Goal: Task Accomplishment & Management: Manage account settings

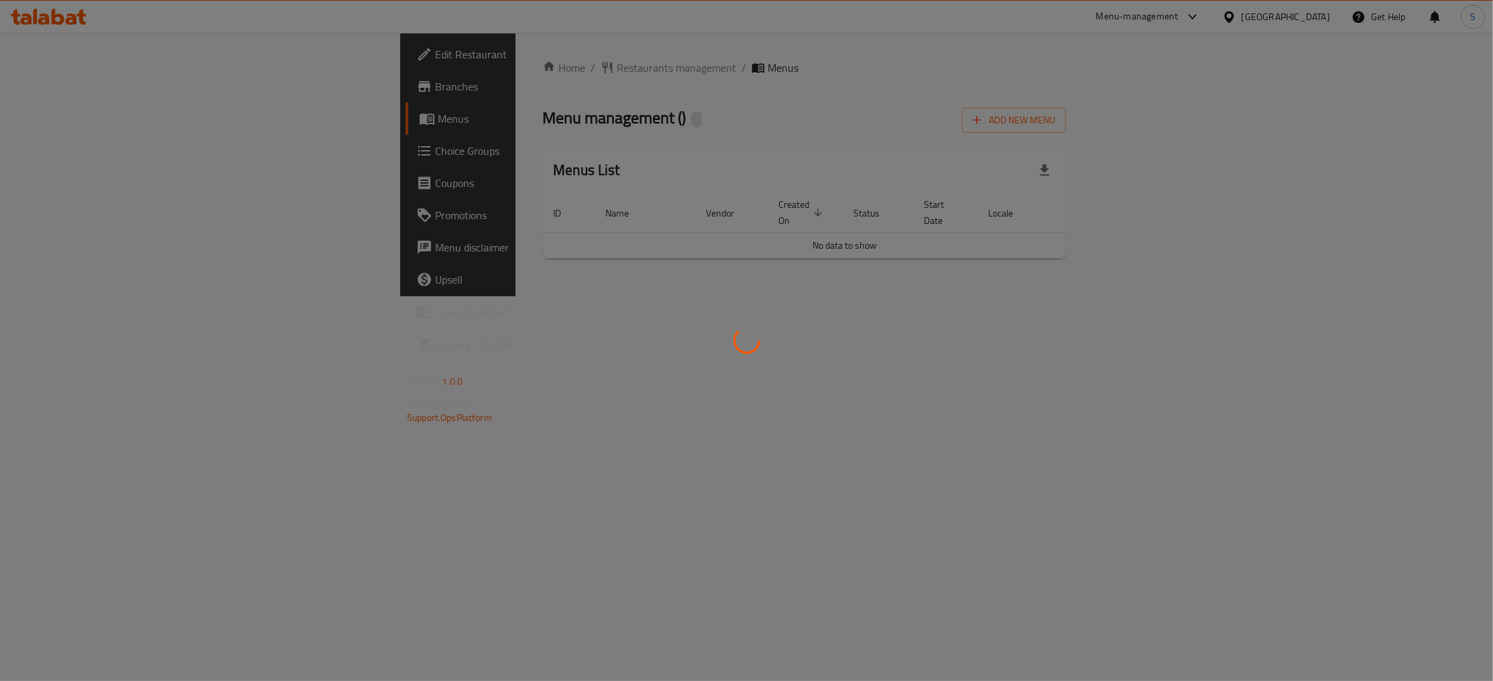
click at [1025, 144] on div at bounding box center [746, 340] width 1493 height 681
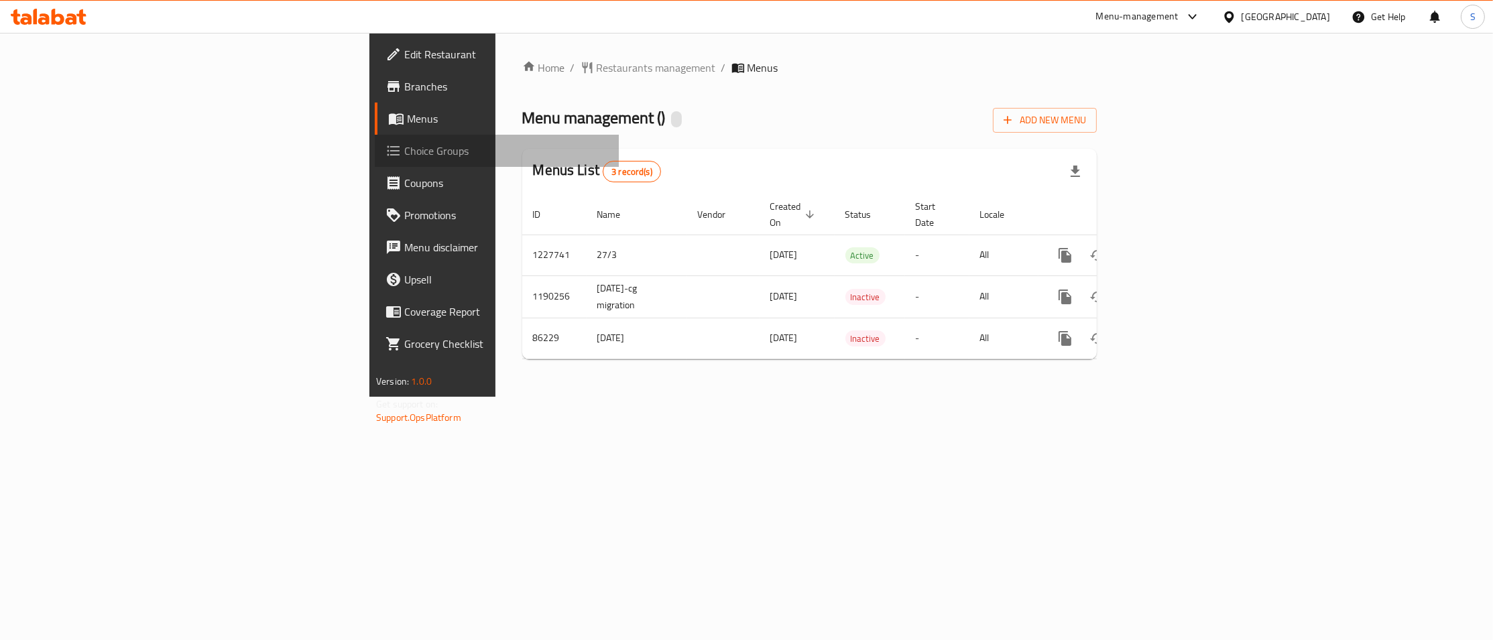
click at [404, 150] on span "Choice Groups" at bounding box center [506, 151] width 204 height 16
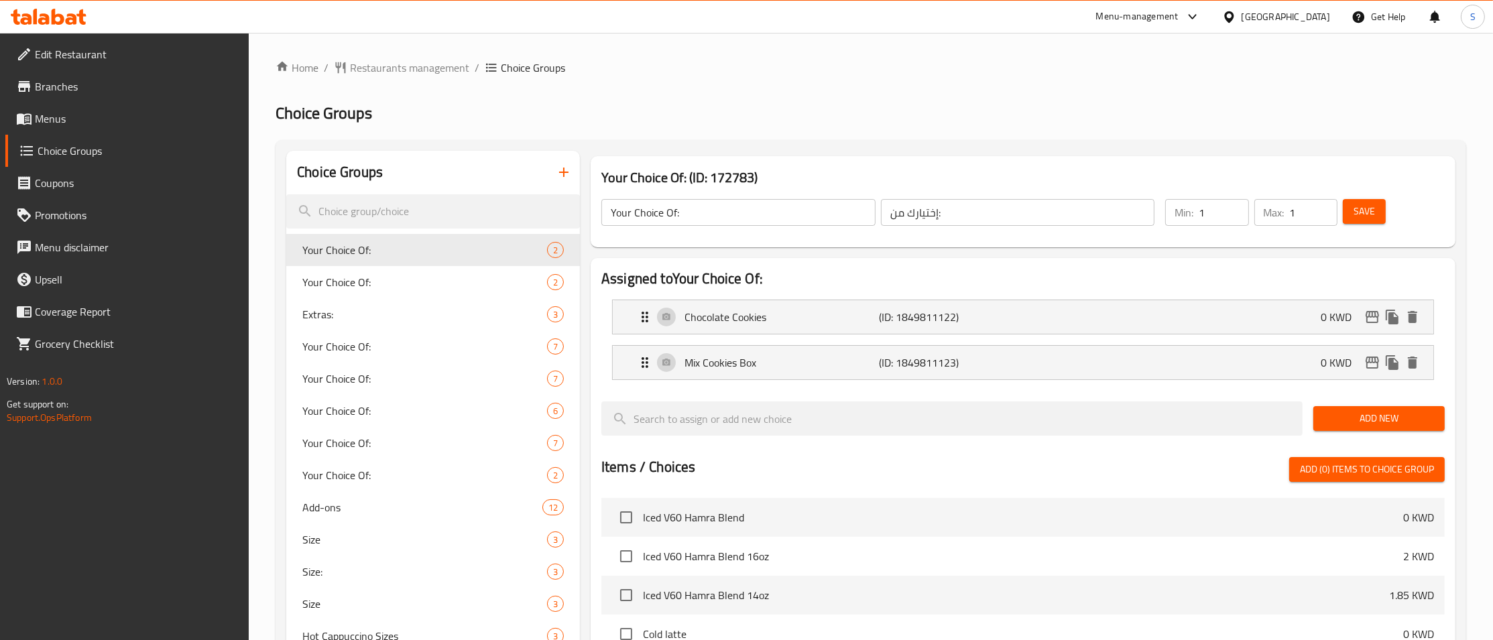
click at [427, 210] on input "search" at bounding box center [433, 211] width 294 height 34
paste input "Hot V60 Choice of Beans"
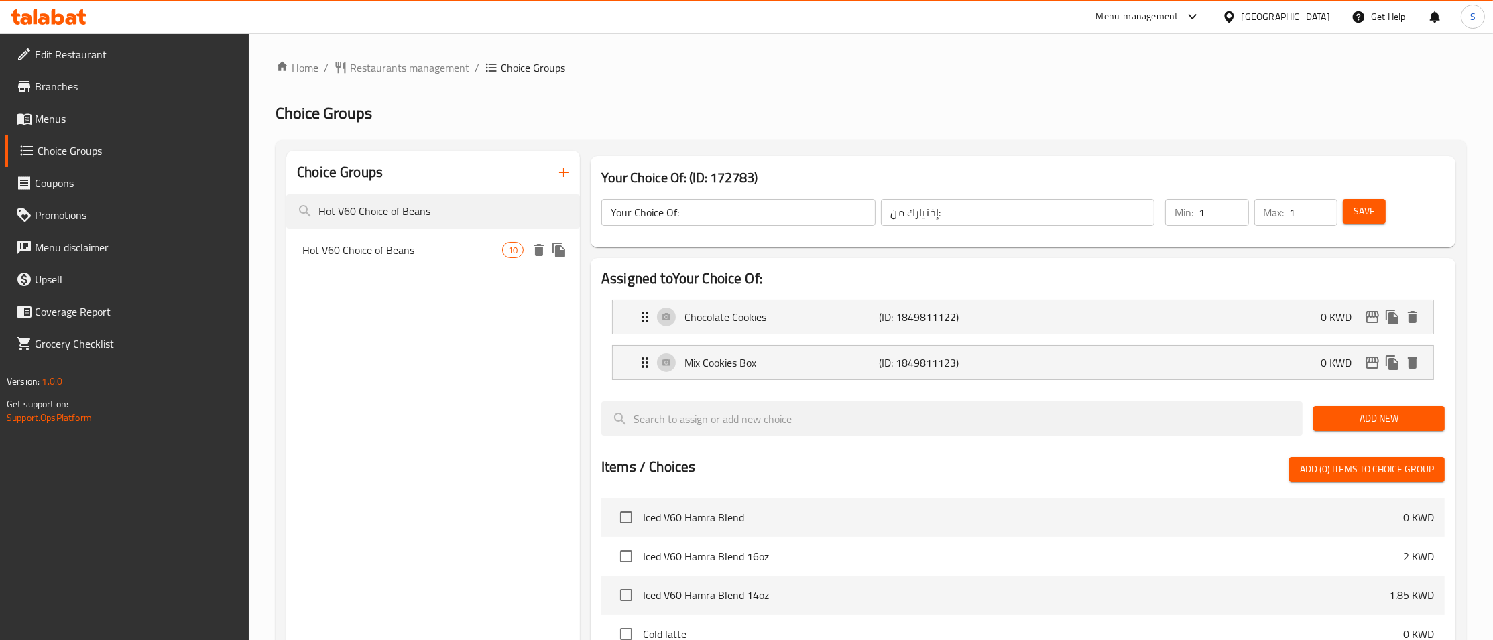
type input "Hot V60 Choice of Beans"
click at [438, 246] on span "Hot V60 Choice of Beans" at bounding box center [402, 250] width 200 height 16
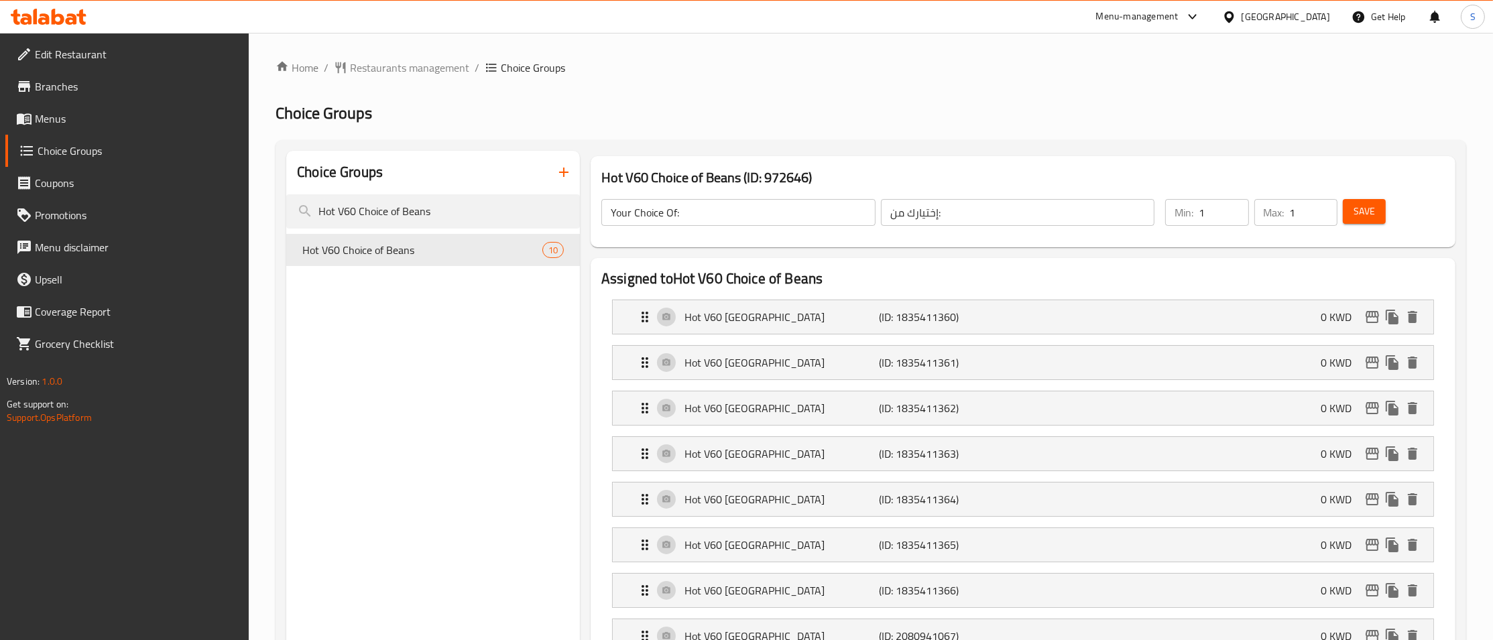
type input "Hot V60 Choice of Beans"
type input "حار ف 60 اختيار فاصوليا"
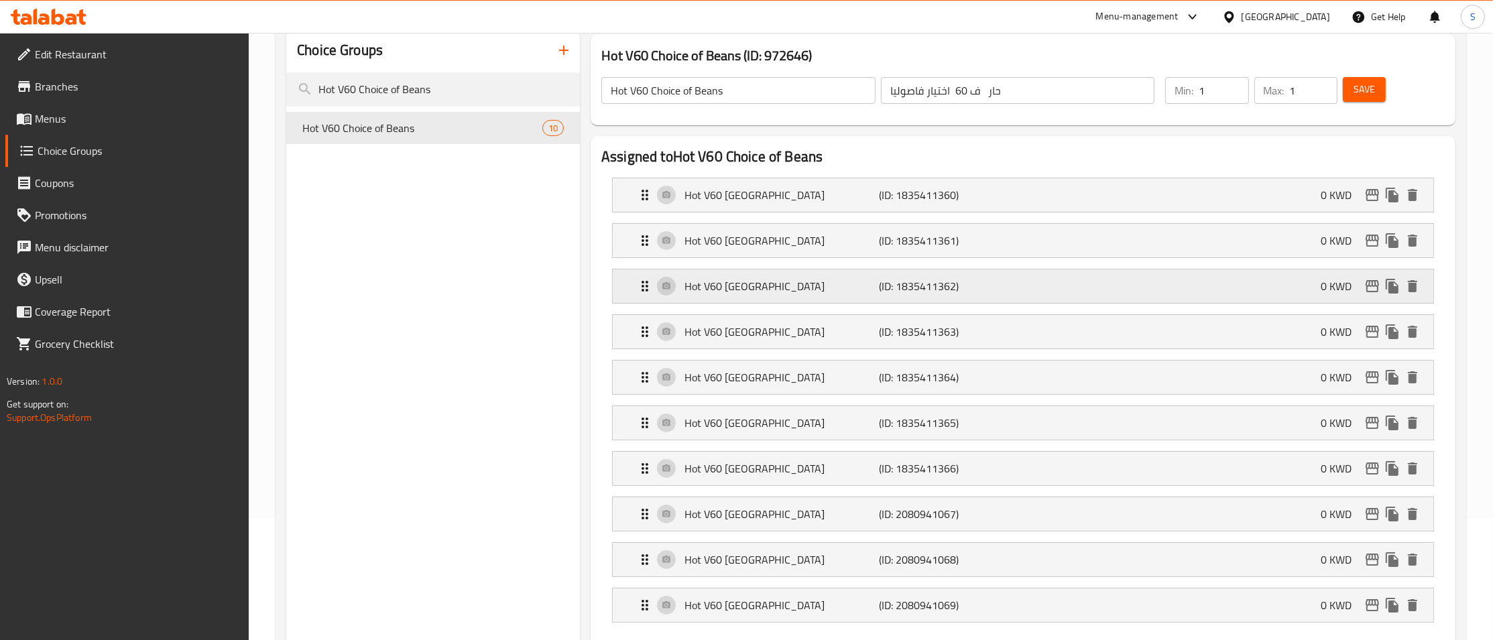
scroll to position [145, 0]
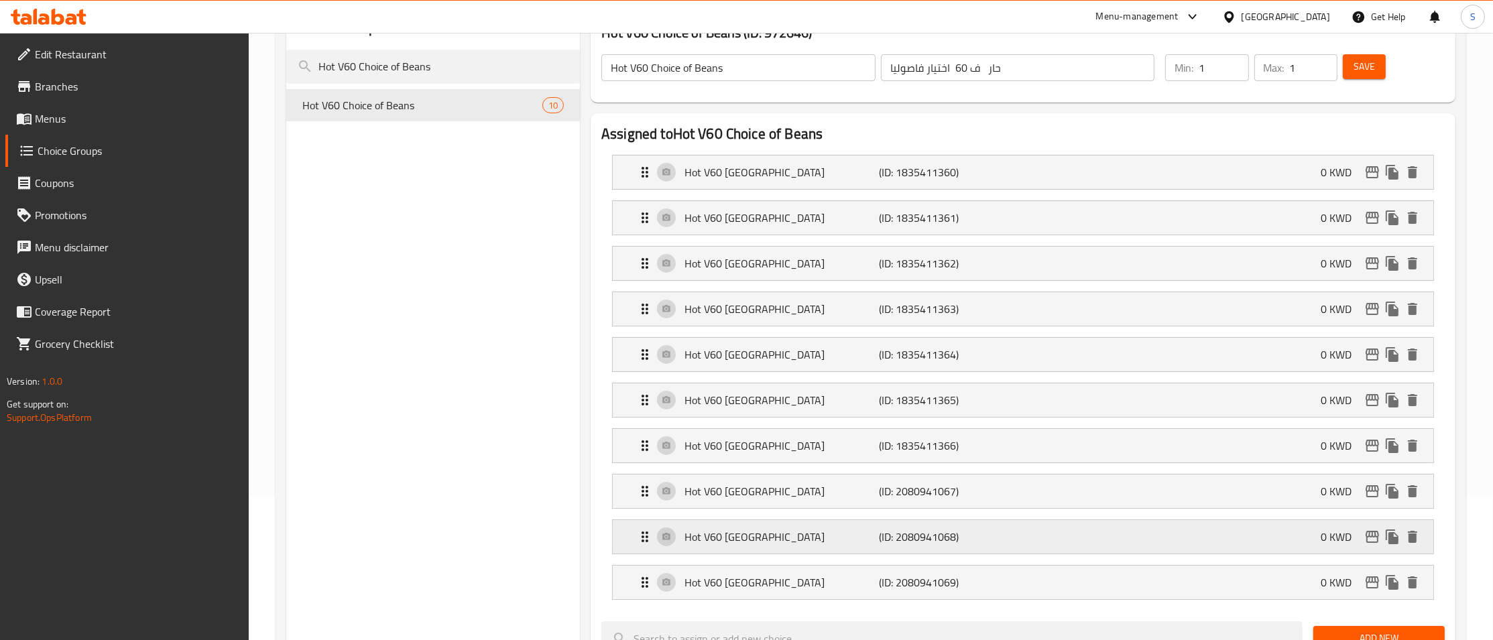
click at [788, 538] on p "Hot V60 Brazil" at bounding box center [782, 537] width 194 height 16
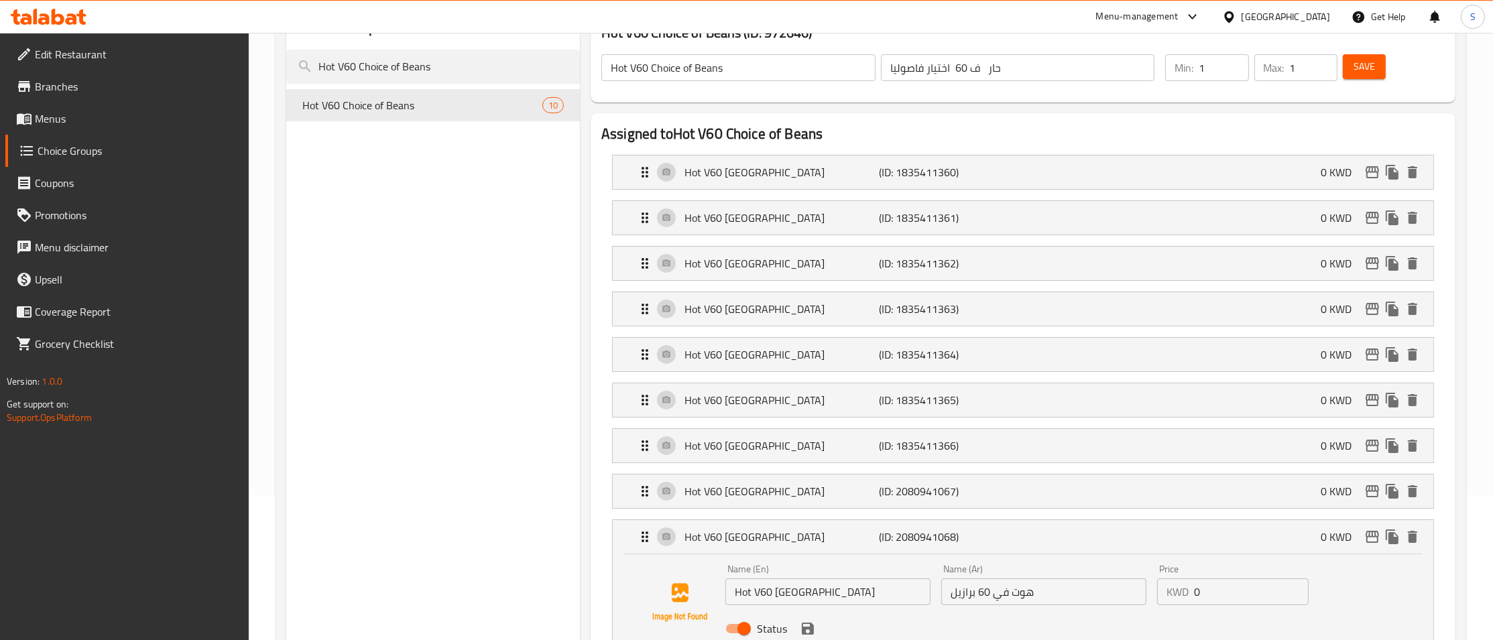
click at [725, 598] on input "Hot V60 Brazil" at bounding box center [827, 592] width 205 height 27
click at [828, 552] on div "Hot V60 Brazil (ID: 2080941068) 0 KWD" at bounding box center [1027, 537] width 780 height 34
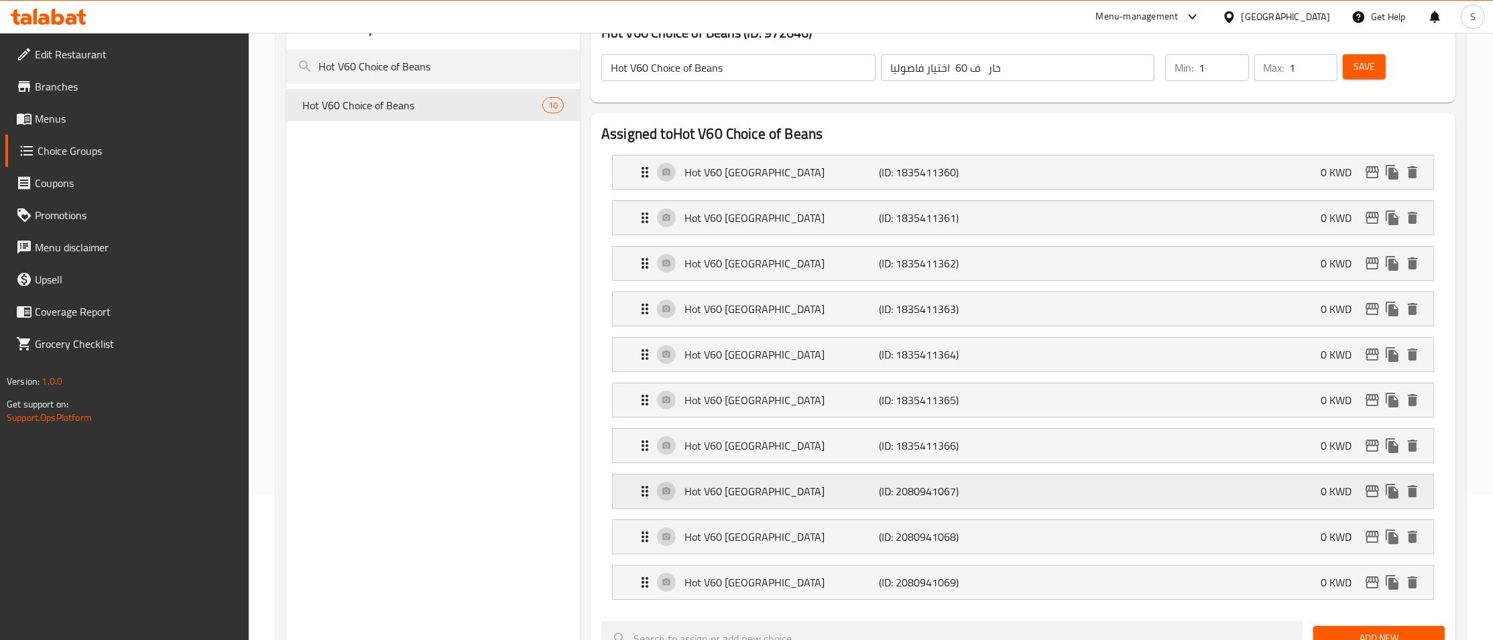
click at [814, 490] on p "Hot V60 Guatemala" at bounding box center [782, 491] width 194 height 16
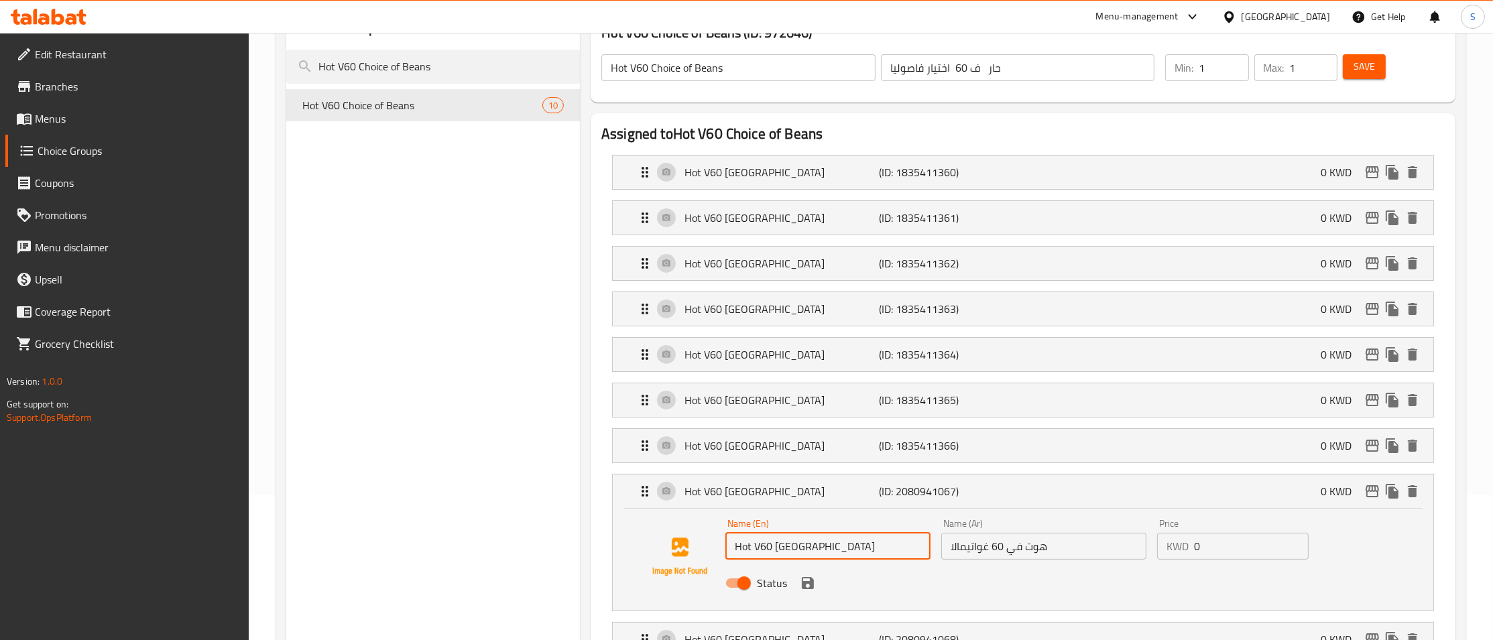
drag, startPoint x: 829, startPoint y: 547, endPoint x: 599, endPoint y: 554, distance: 230.1
click at [725, 554] on input "Hot V60 Guatemala" at bounding box center [827, 546] width 205 height 27
click at [829, 487] on p "Hot V60 Guatemala" at bounding box center [782, 491] width 194 height 16
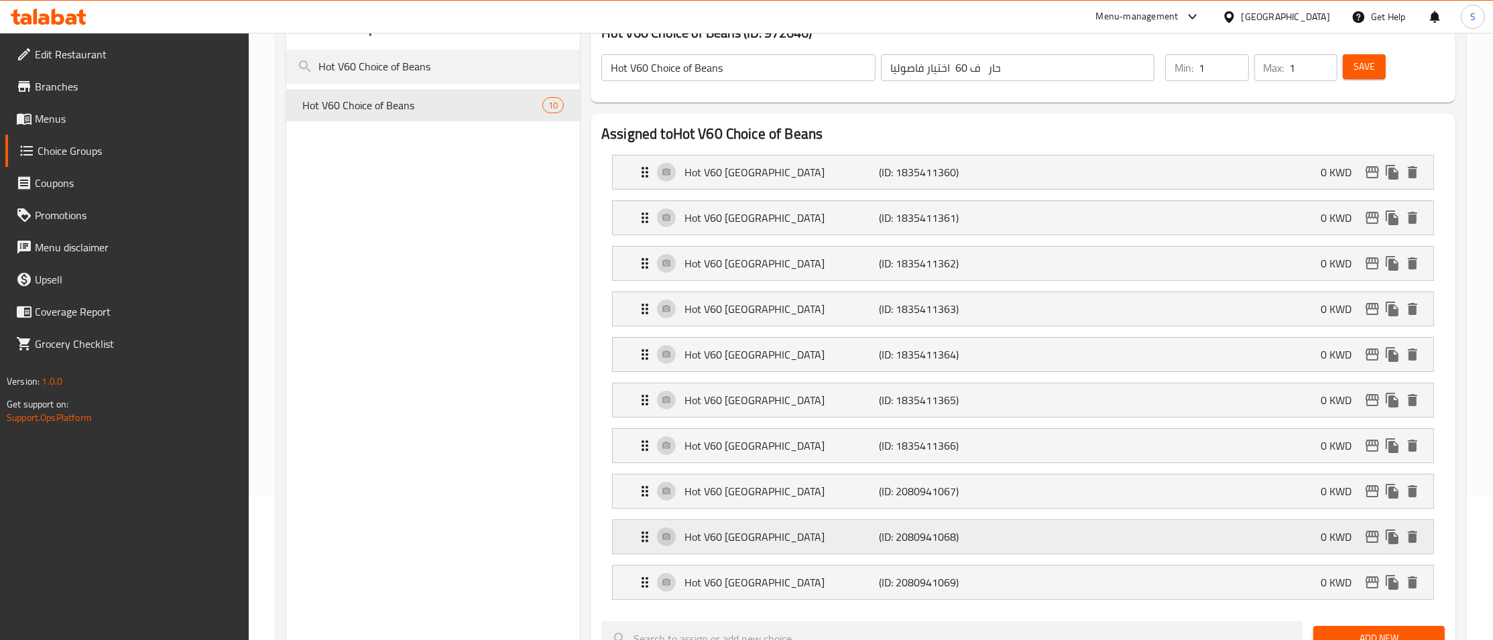
click at [784, 545] on p "Hot V60 Brazil" at bounding box center [782, 537] width 194 height 16
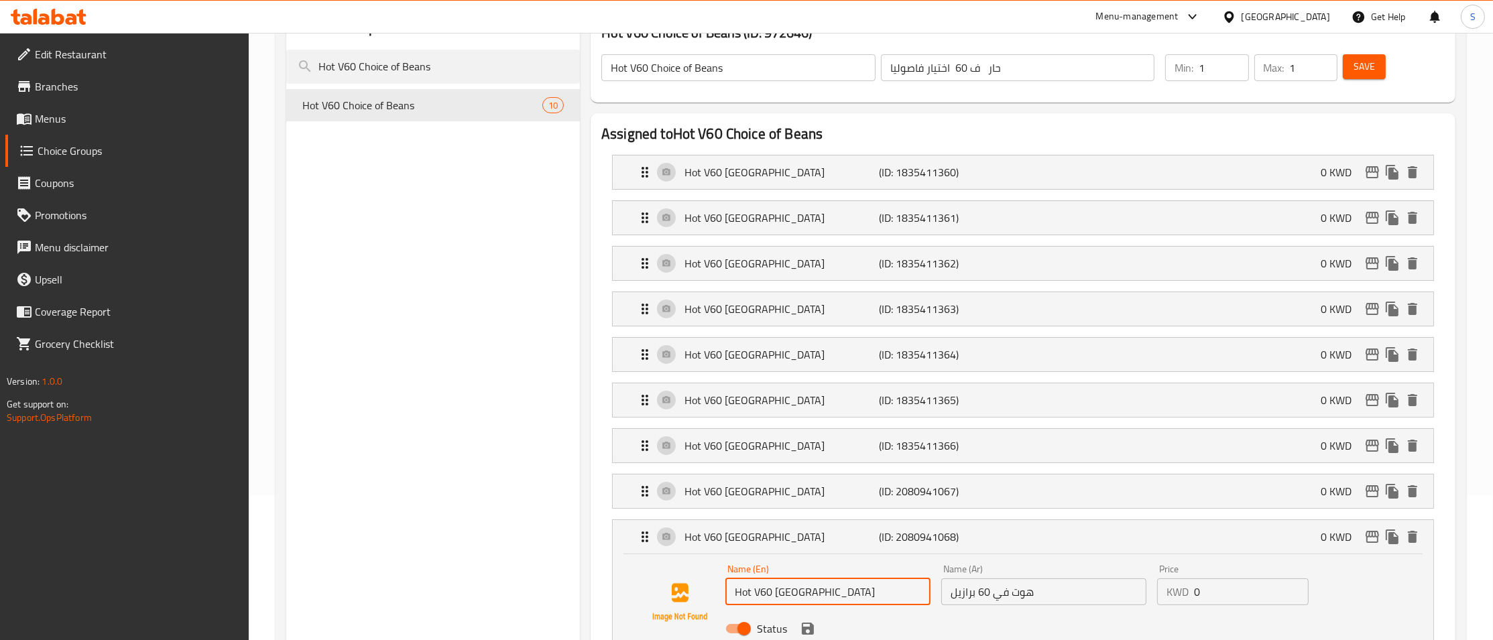
drag, startPoint x: 685, startPoint y: 599, endPoint x: 663, endPoint y: 601, distance: 21.5
click at [725, 601] on input "Hot V60 Brazil" at bounding box center [827, 592] width 205 height 27
click at [817, 545] on p "Hot V60 Brazil" at bounding box center [782, 537] width 194 height 16
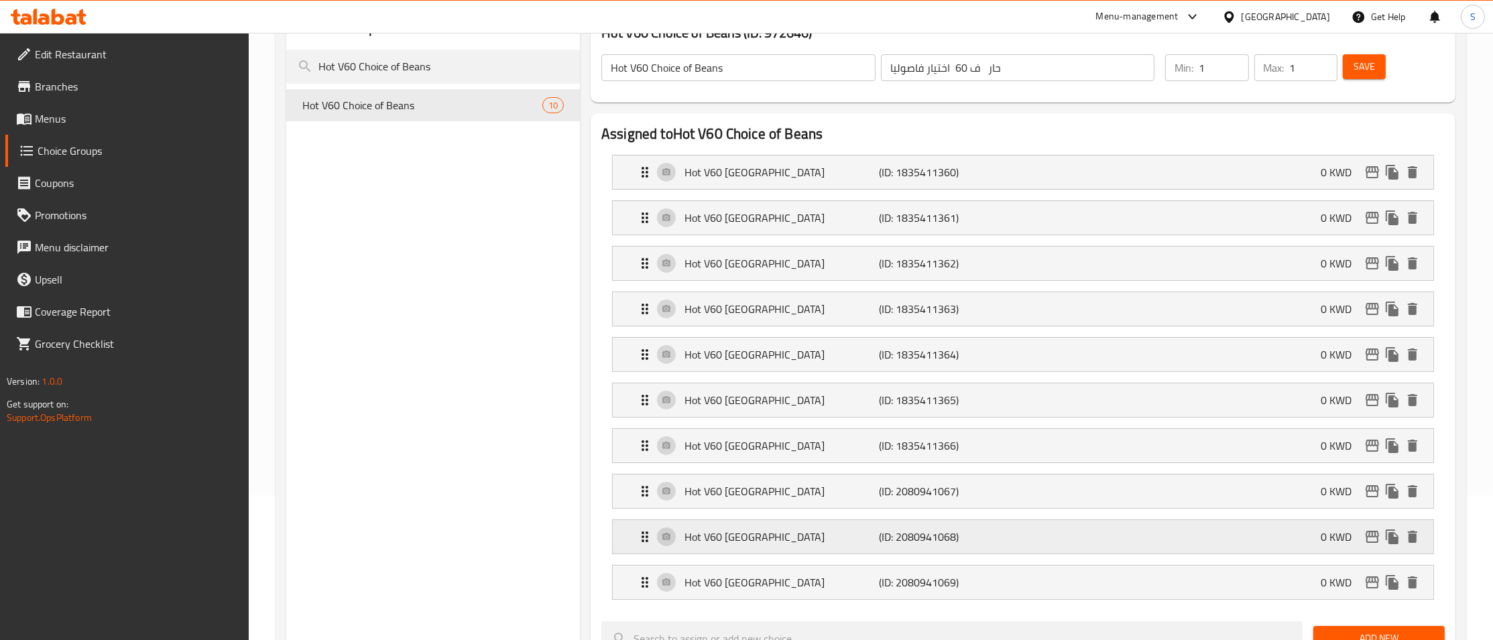
click at [731, 540] on p "Hot V60 Brazil" at bounding box center [782, 537] width 194 height 16
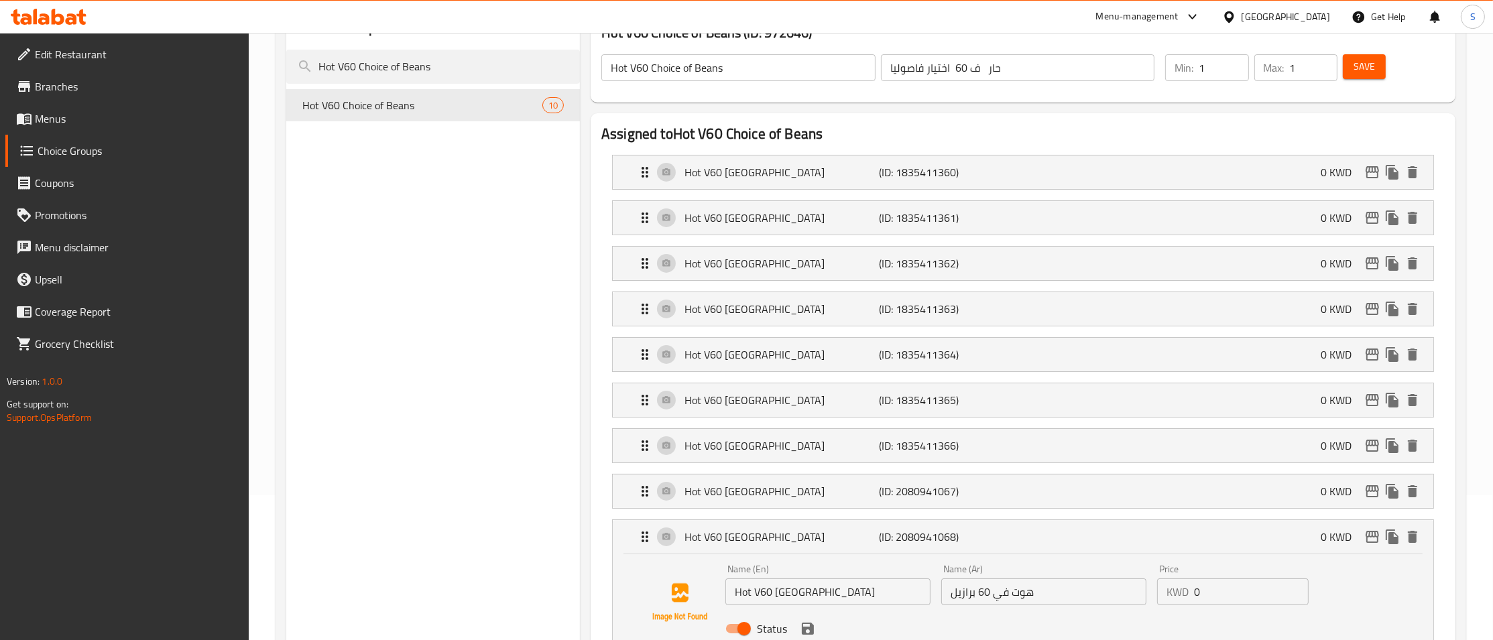
drag, startPoint x: 818, startPoint y: 584, endPoint x: 662, endPoint y: 607, distance: 157.2
click at [725, 605] on input "Hot V60 Brazil" at bounding box center [827, 592] width 205 height 27
click at [824, 550] on div "Hot V60 Brazil (ID: 2080941068) 0 KWD" at bounding box center [1027, 537] width 780 height 34
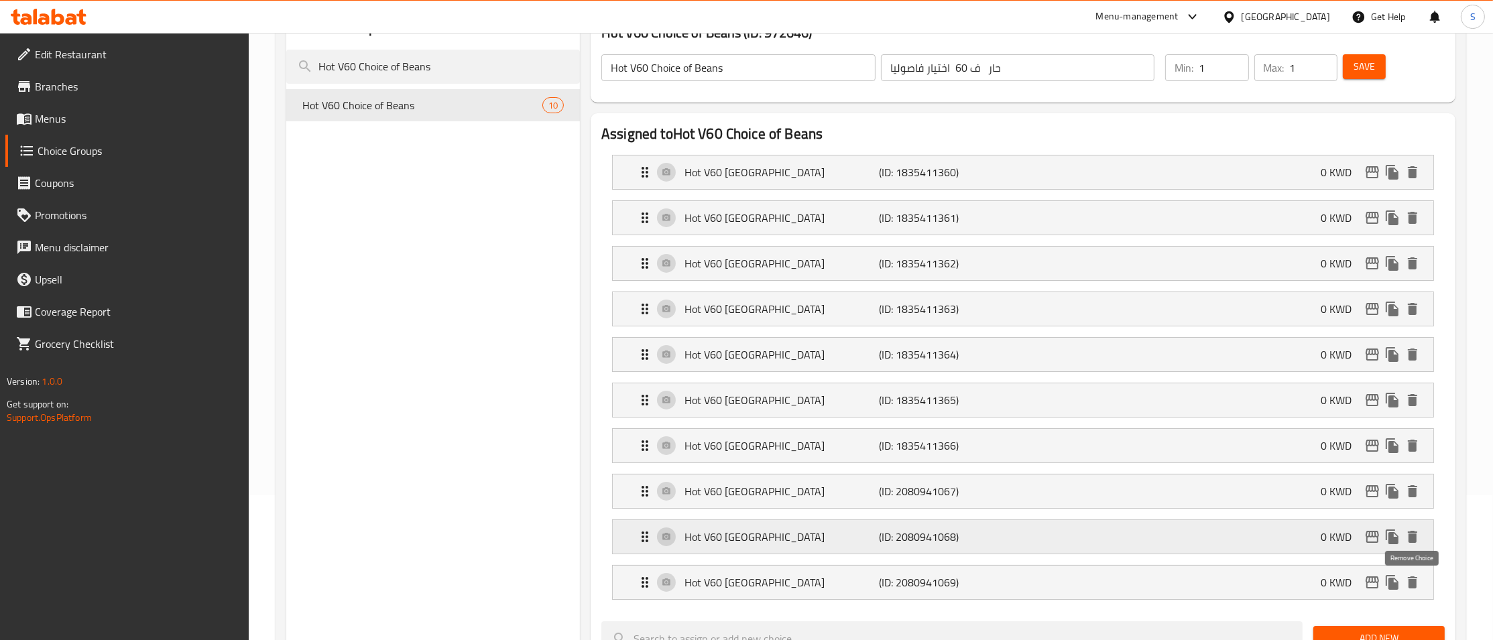
drag, startPoint x: 1415, startPoint y: 583, endPoint x: 1411, endPoint y: 542, distance: 41.7
click at [1415, 583] on icon "delete" at bounding box center [1412, 583] width 9 height 12
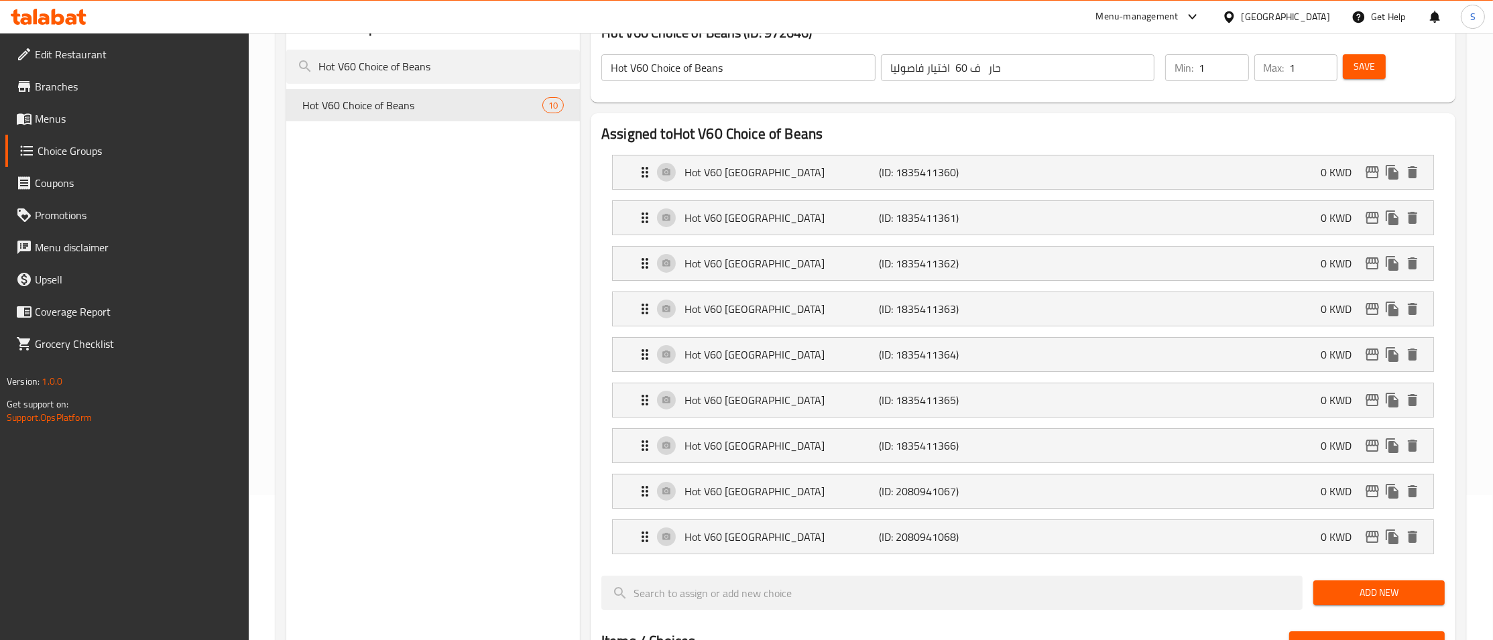
click at [1380, 58] on button "Save" at bounding box center [1364, 66] width 43 height 25
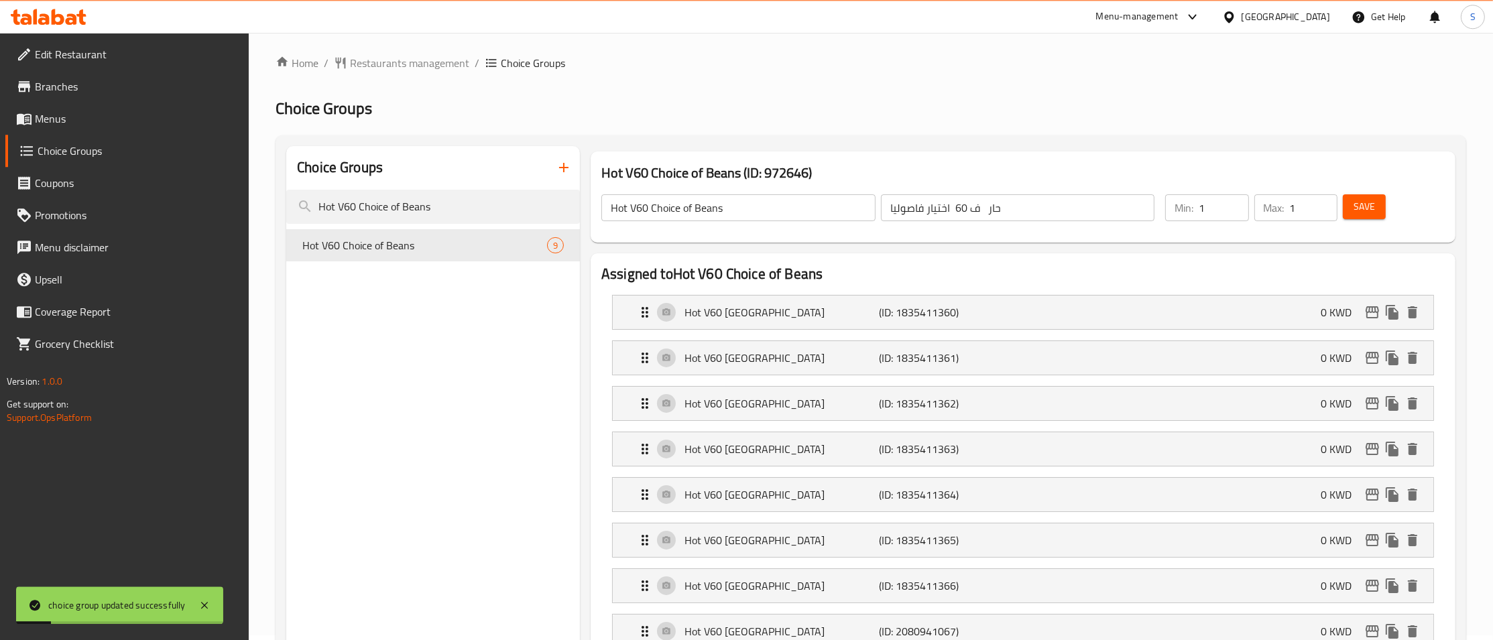
scroll to position [0, 0]
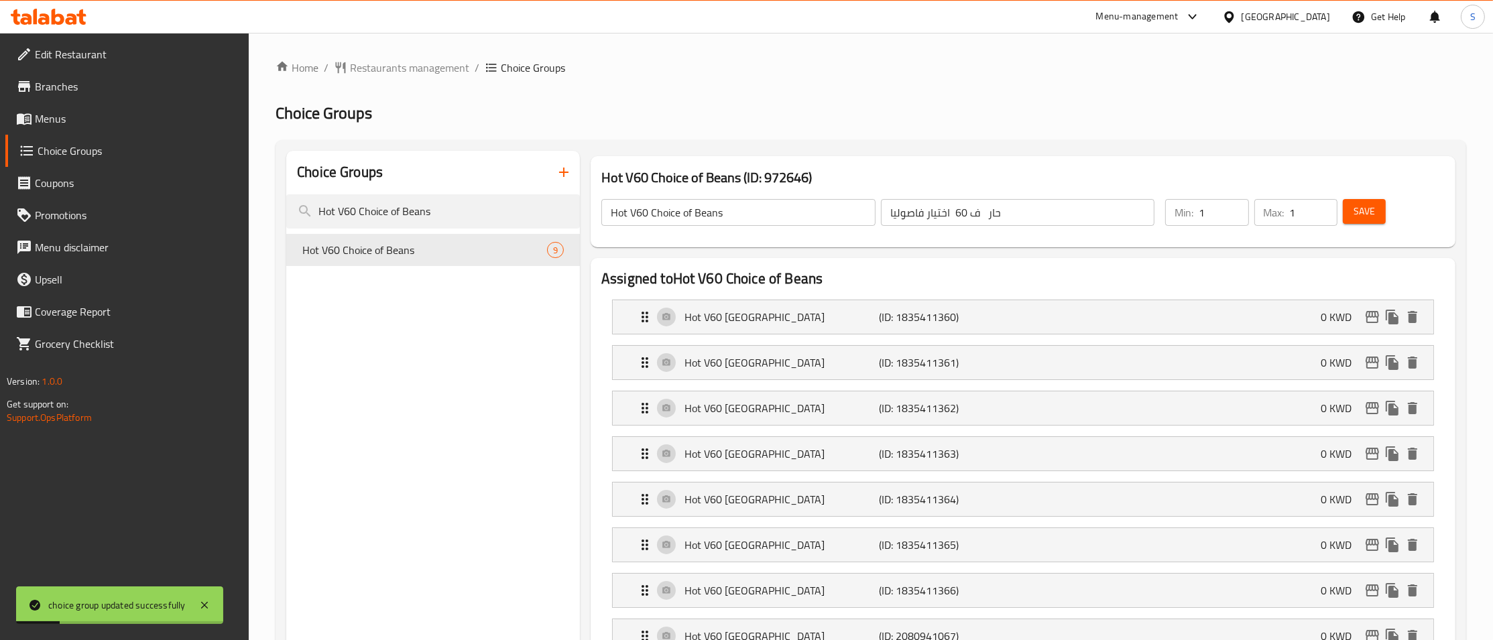
click at [61, 124] on span "Menus" at bounding box center [137, 119] width 204 height 16
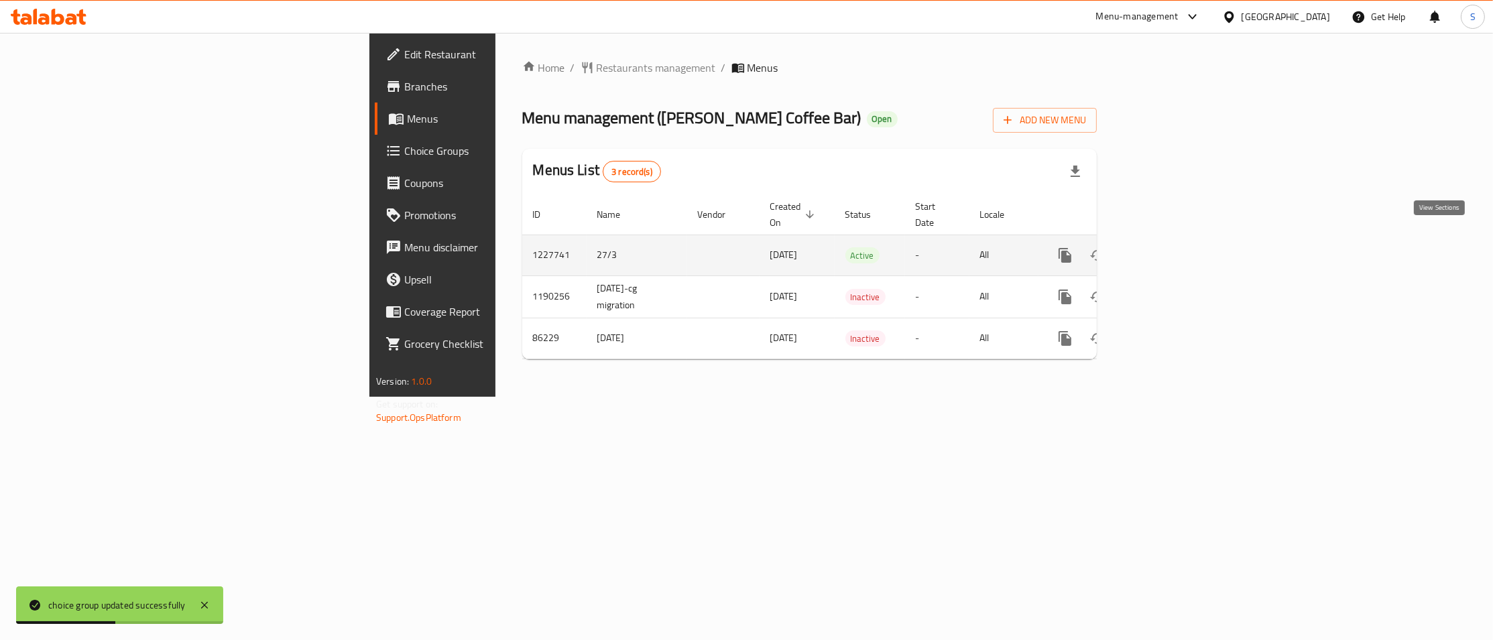
click at [1168, 249] on icon "enhanced table" at bounding box center [1162, 255] width 12 height 12
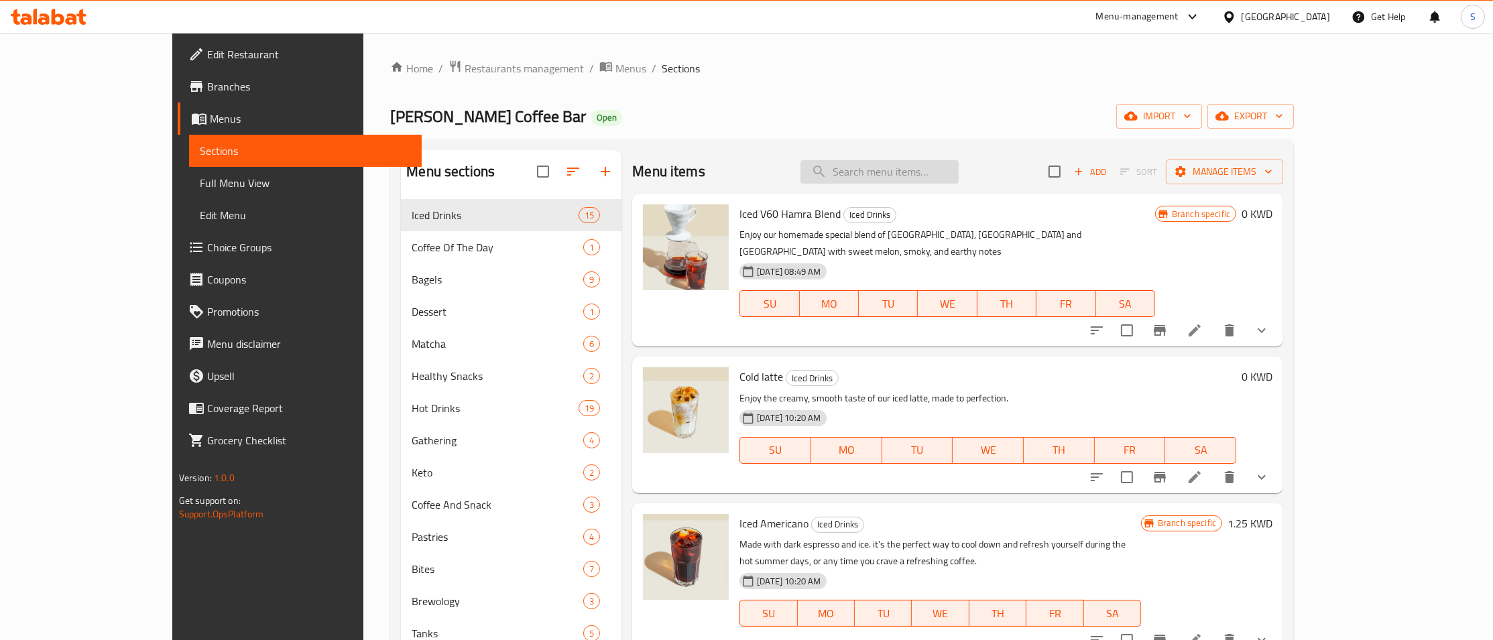
click at [959, 176] on input "search" at bounding box center [880, 171] width 158 height 23
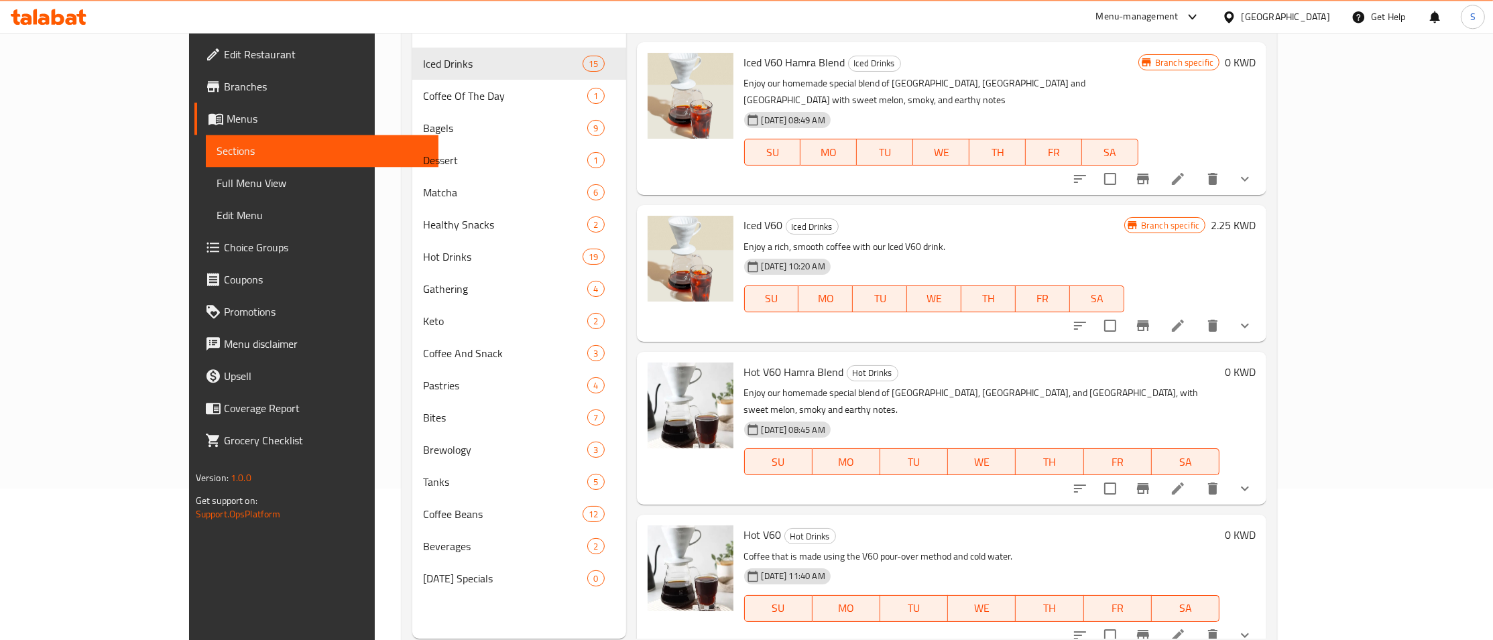
scroll to position [188, 0]
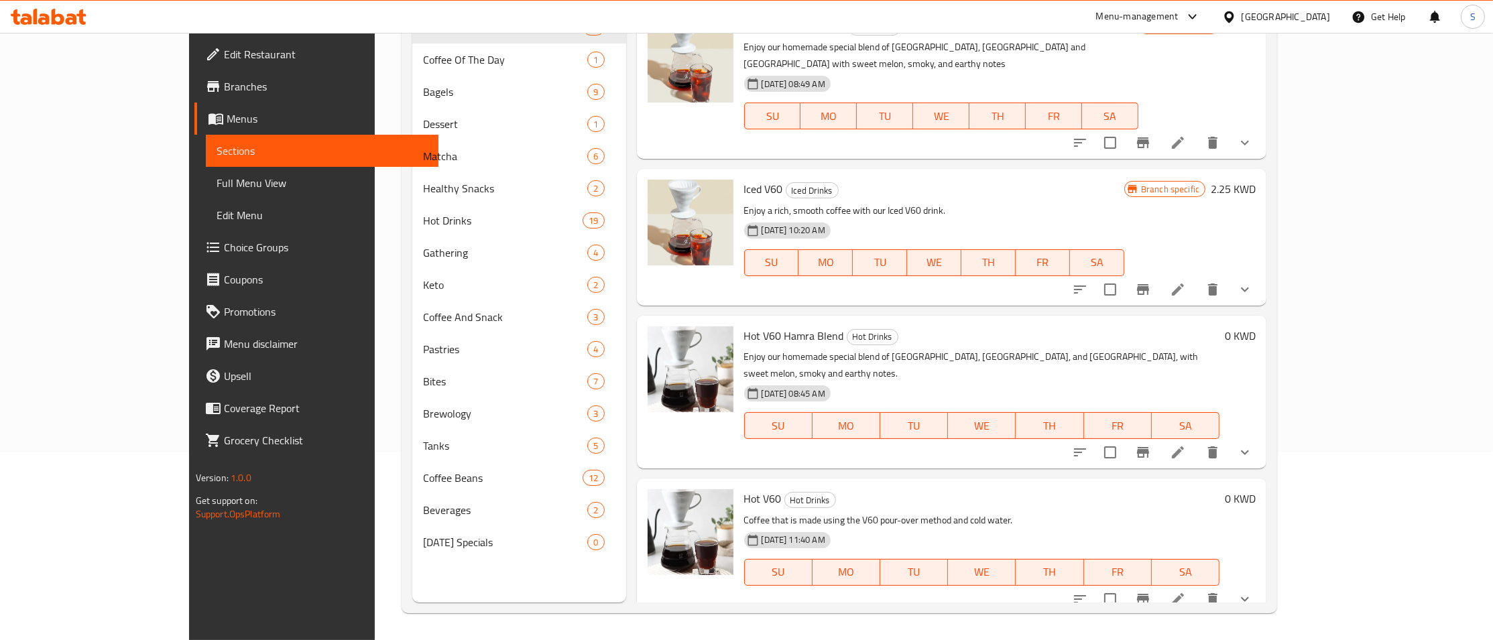
type input "60"
click at [1186, 445] on icon at bounding box center [1178, 453] width 16 height 16
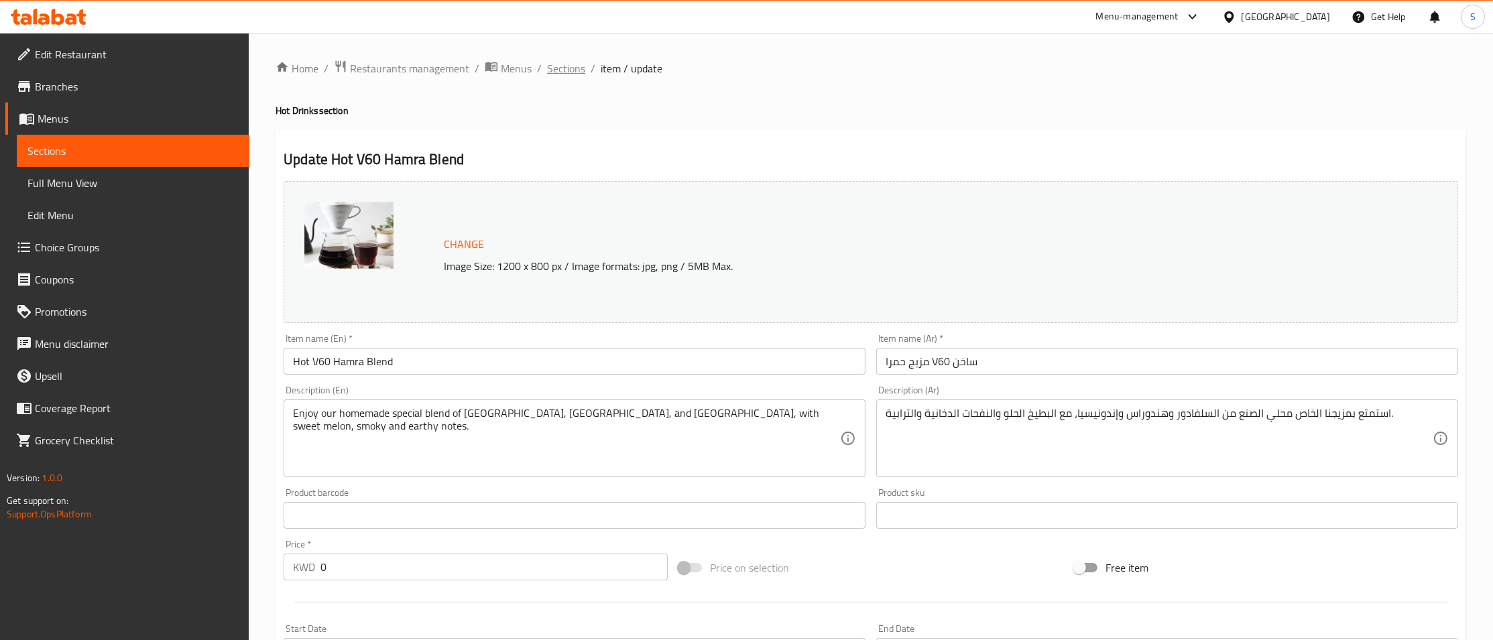
click at [571, 68] on span "Sections" at bounding box center [566, 68] width 38 height 16
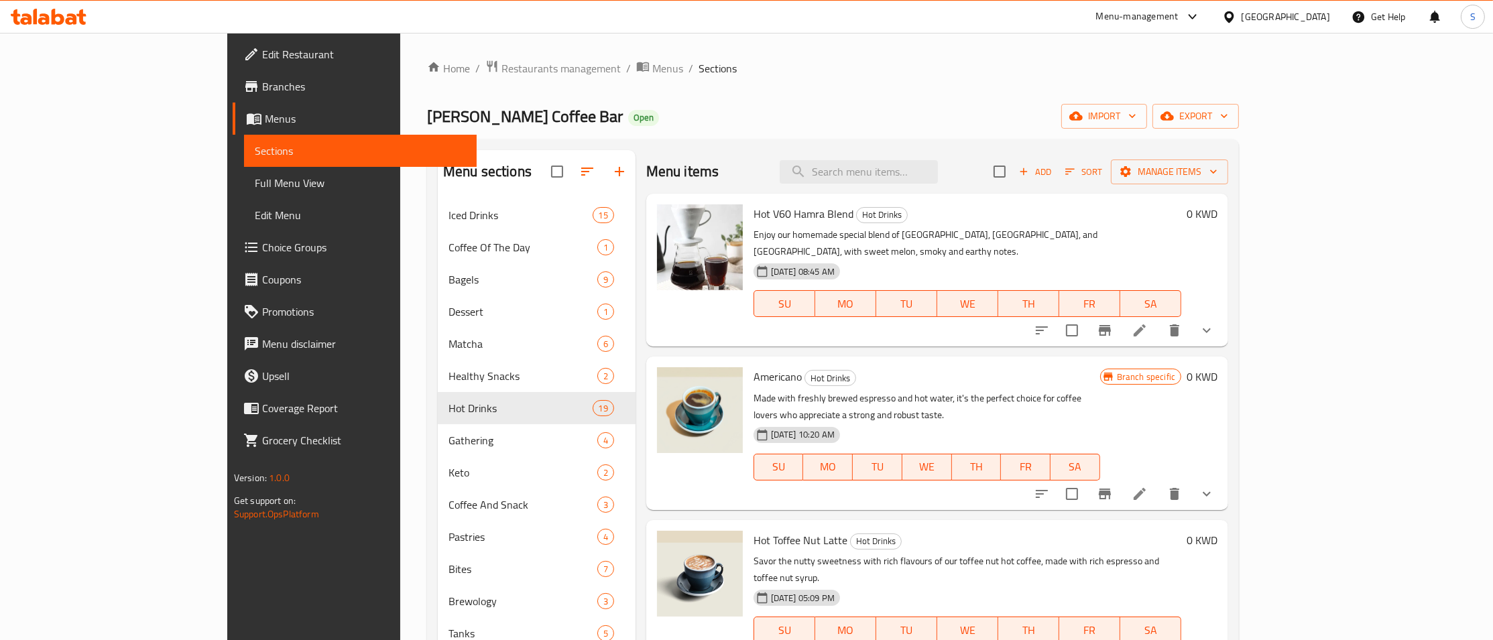
click at [961, 160] on div "Menu items Add Sort Manage items" at bounding box center [937, 172] width 582 height 44
click at [938, 174] on input "search" at bounding box center [859, 171] width 158 height 23
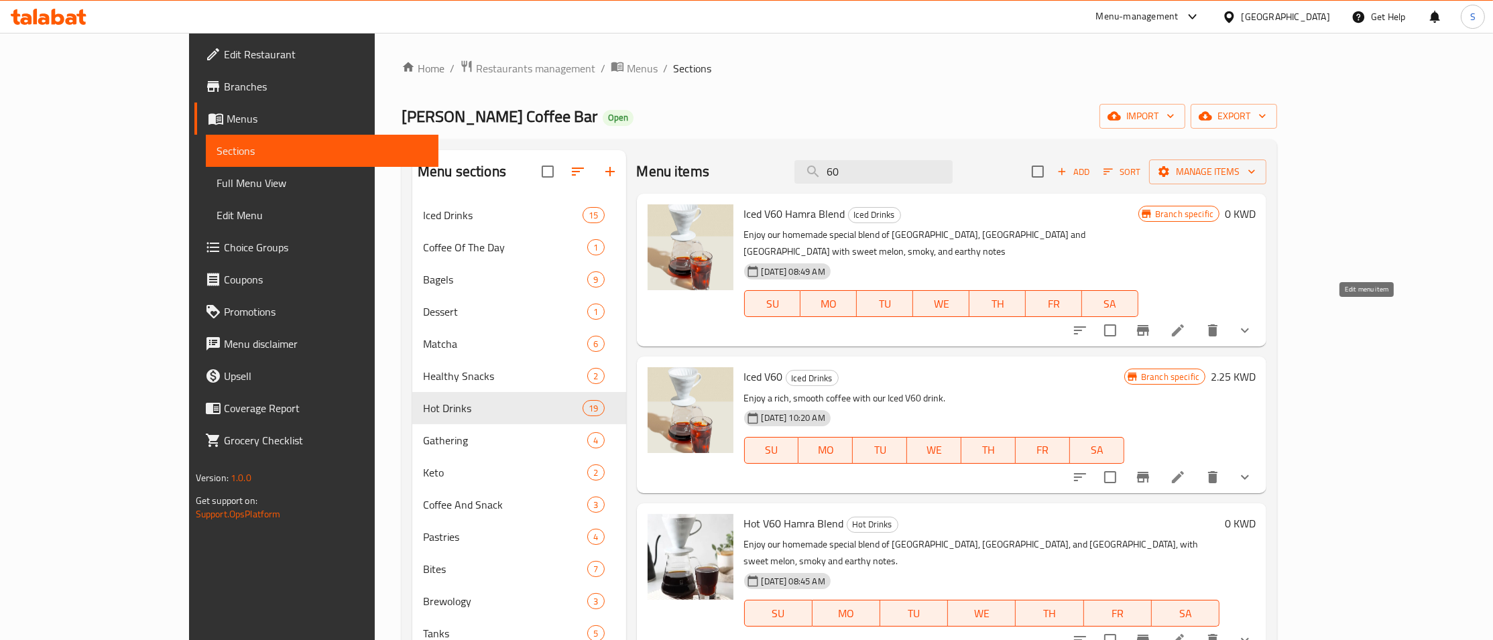
type input "60"
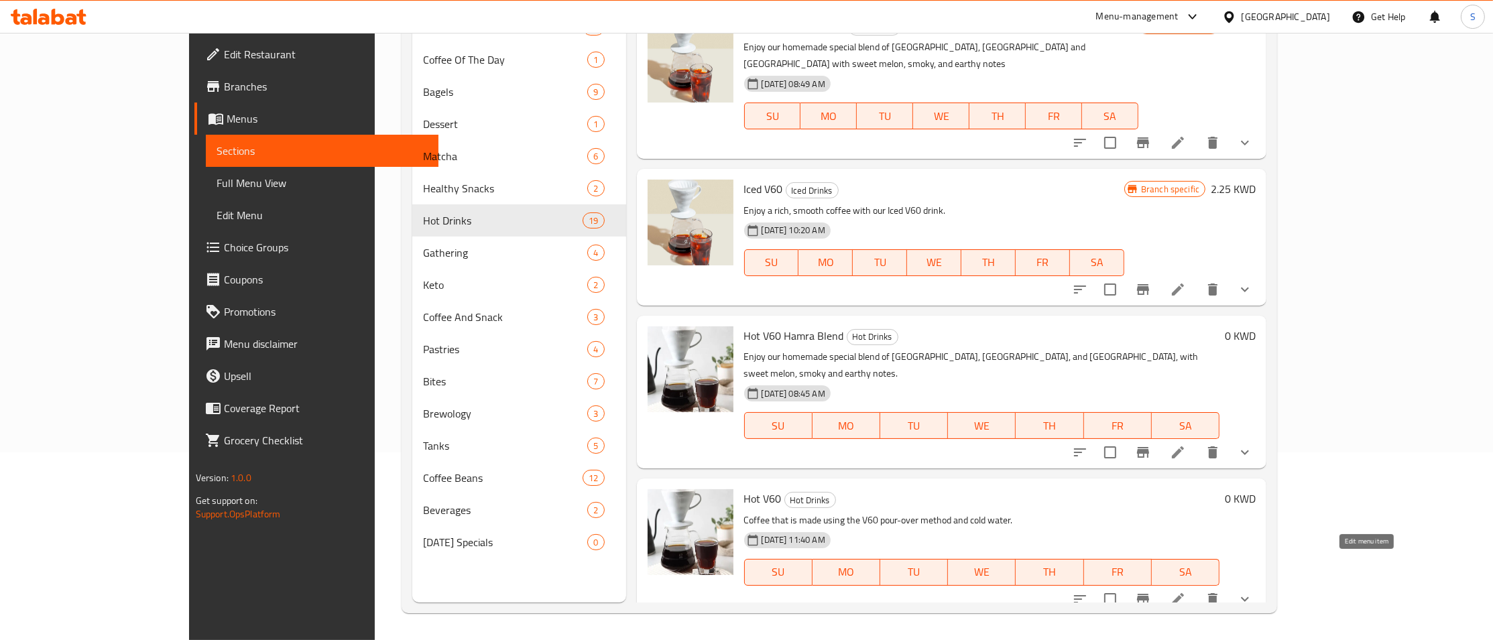
click at [1186, 591] on icon at bounding box center [1178, 599] width 16 height 16
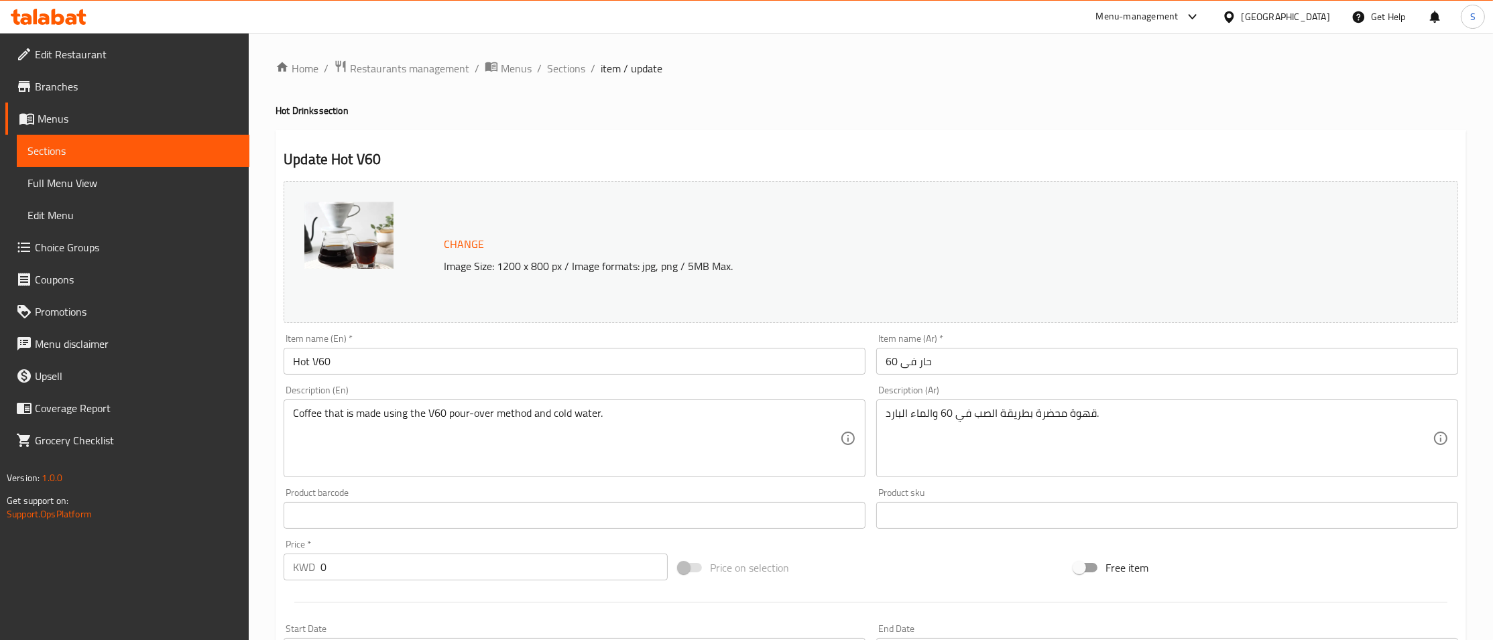
scroll to position [349, 0]
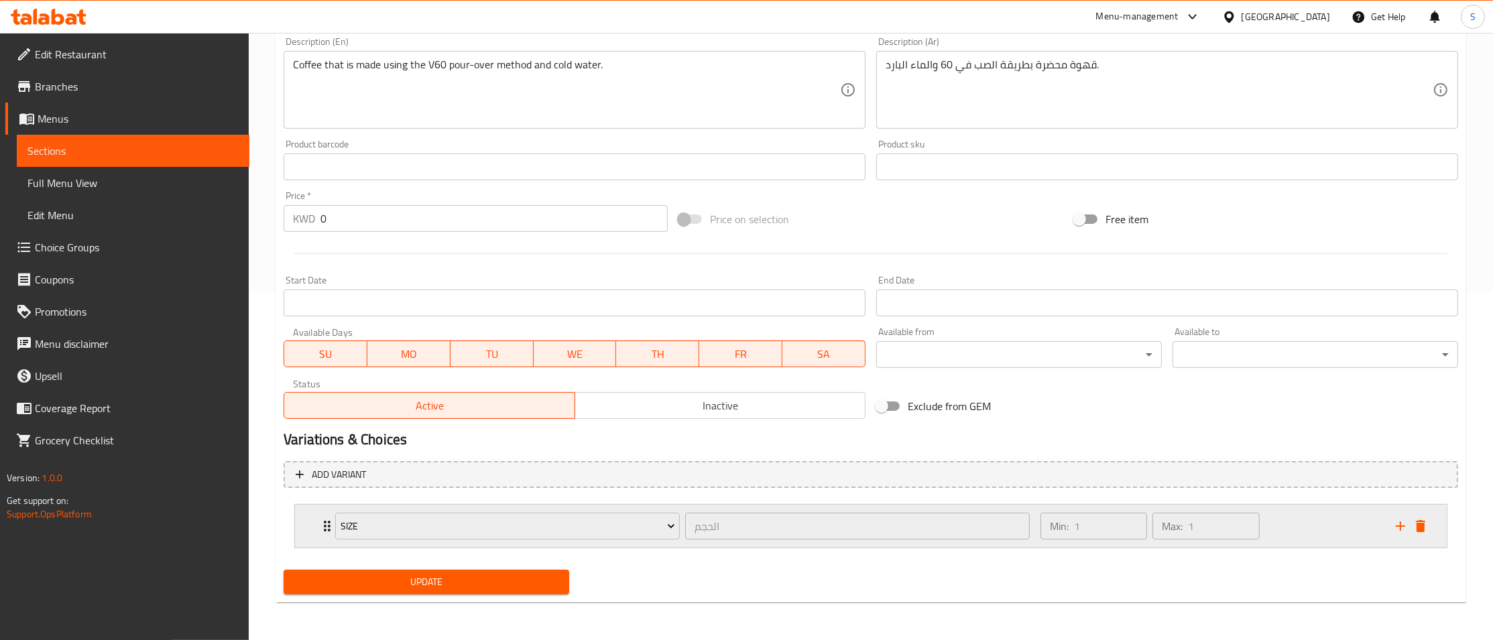
click at [310, 526] on div "Size الحجم ​ Min: 1 ​ Max: 1 ​" at bounding box center [871, 526] width 1152 height 43
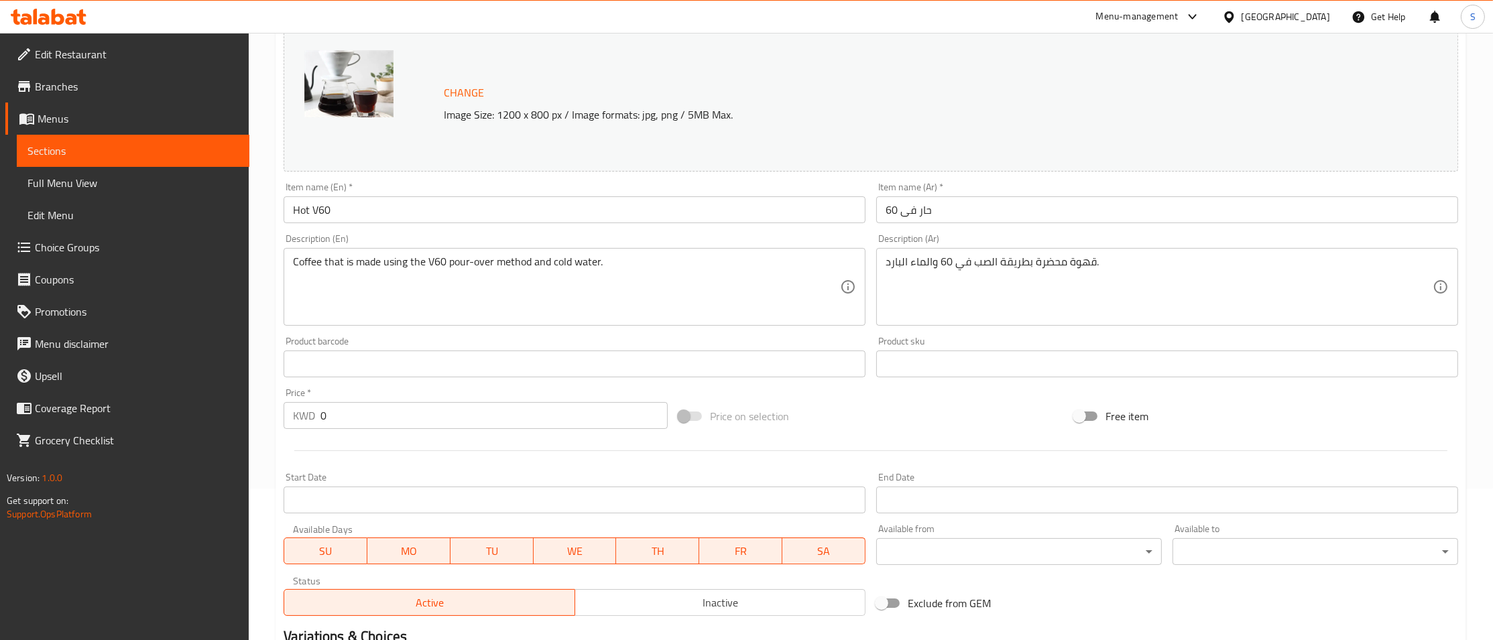
scroll to position [0, 0]
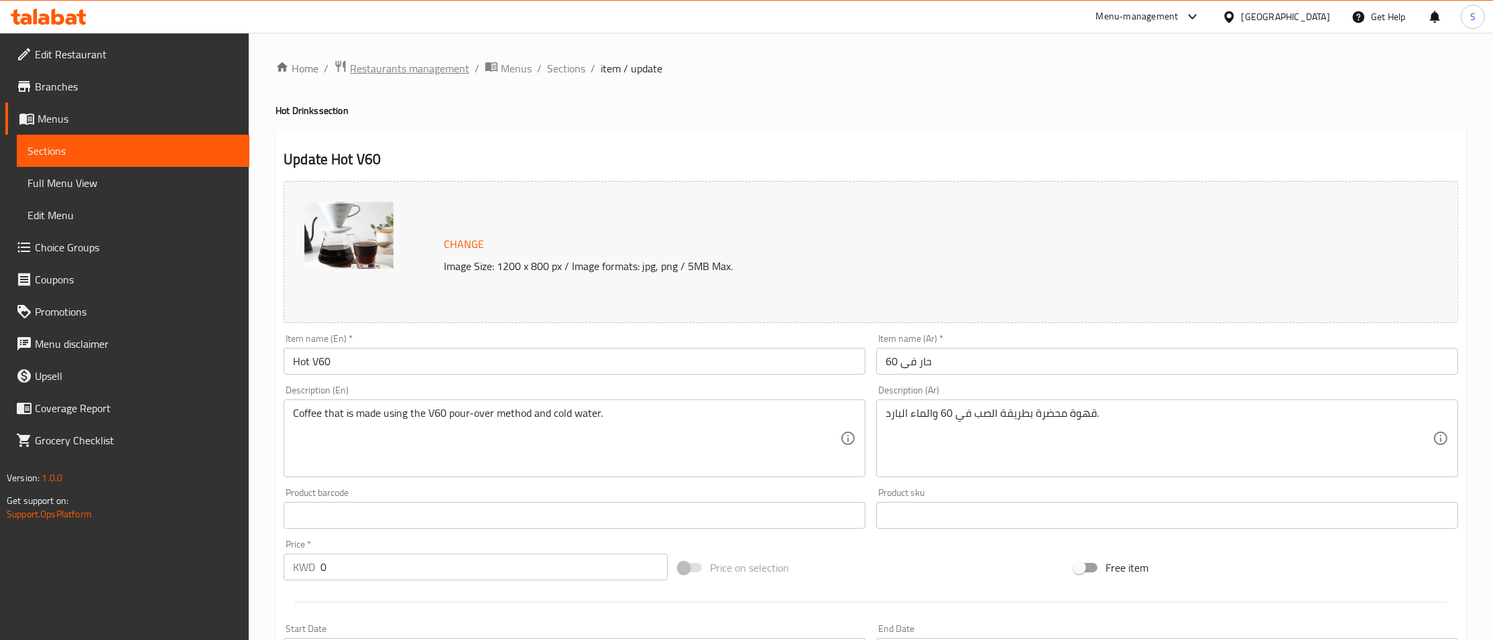
click at [399, 63] on span "Restaurants management" at bounding box center [409, 68] width 119 height 16
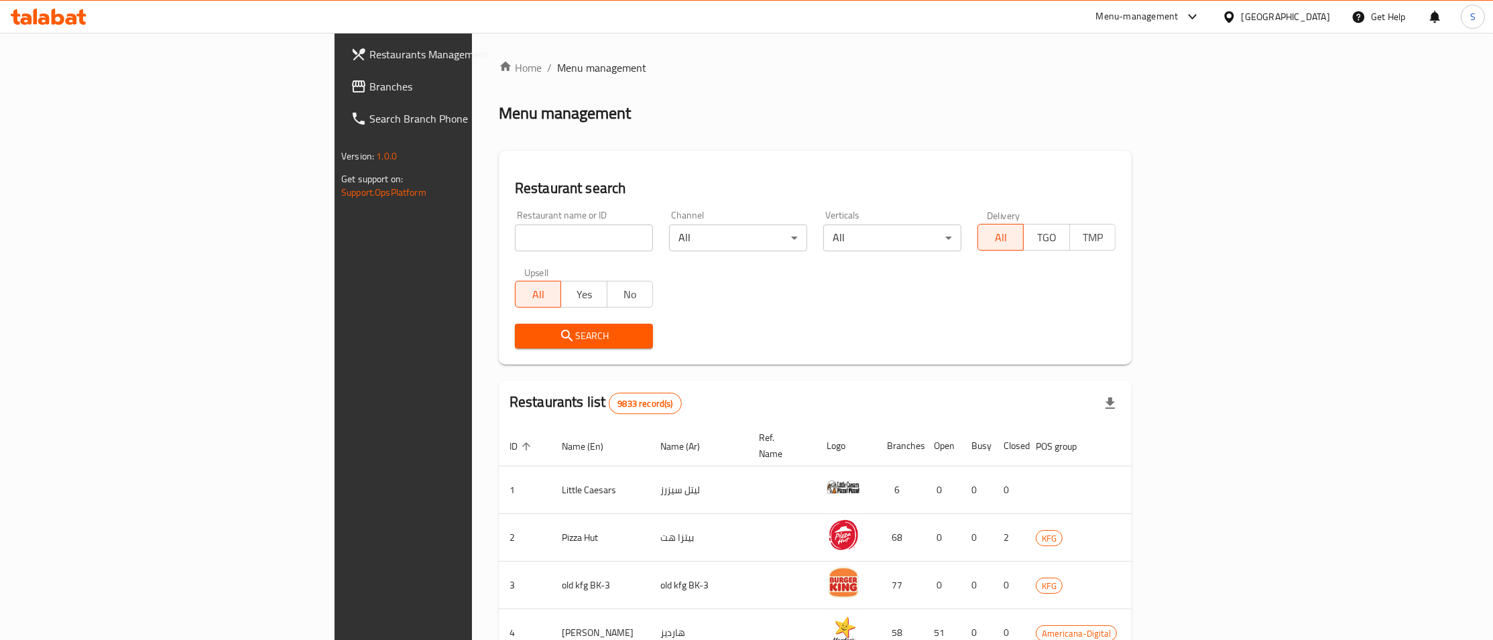
click at [524, 240] on input "search" at bounding box center [584, 238] width 138 height 27
type input "pick"
click button "Search" at bounding box center [584, 336] width 138 height 25
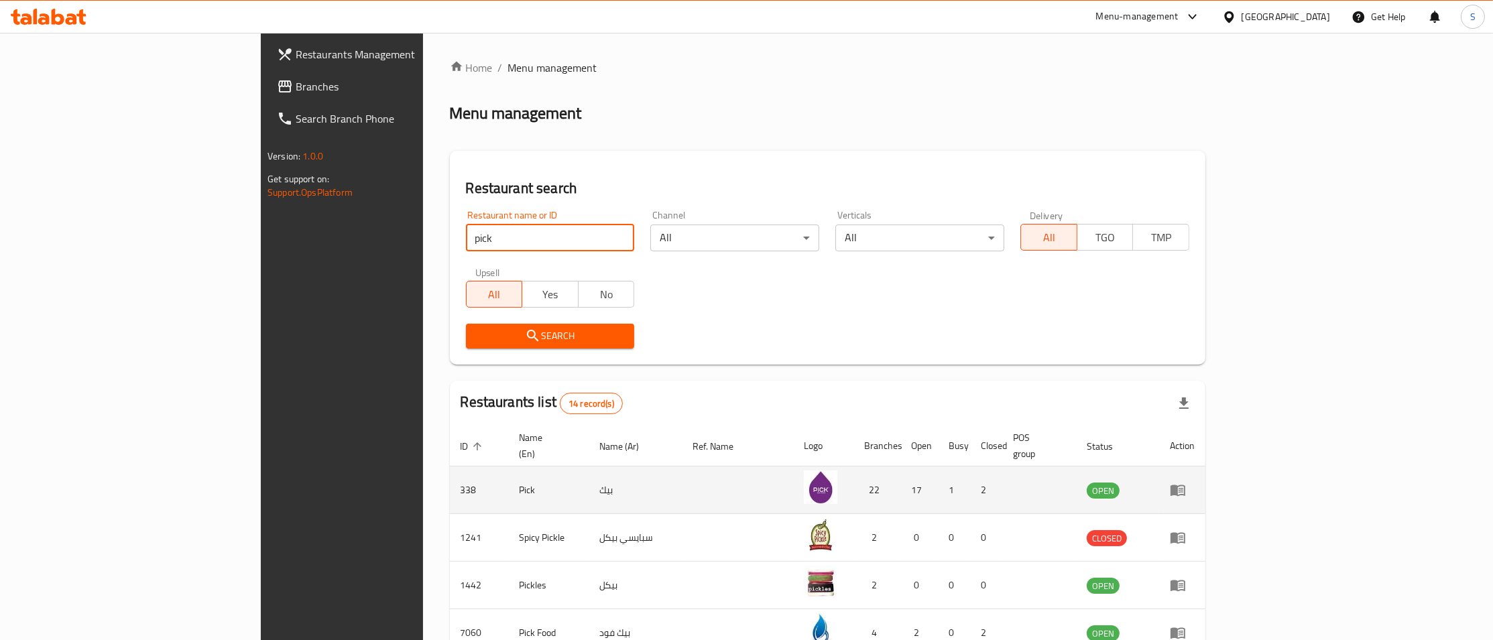
click at [1185, 485] on icon "enhanced table" at bounding box center [1178, 490] width 15 height 11
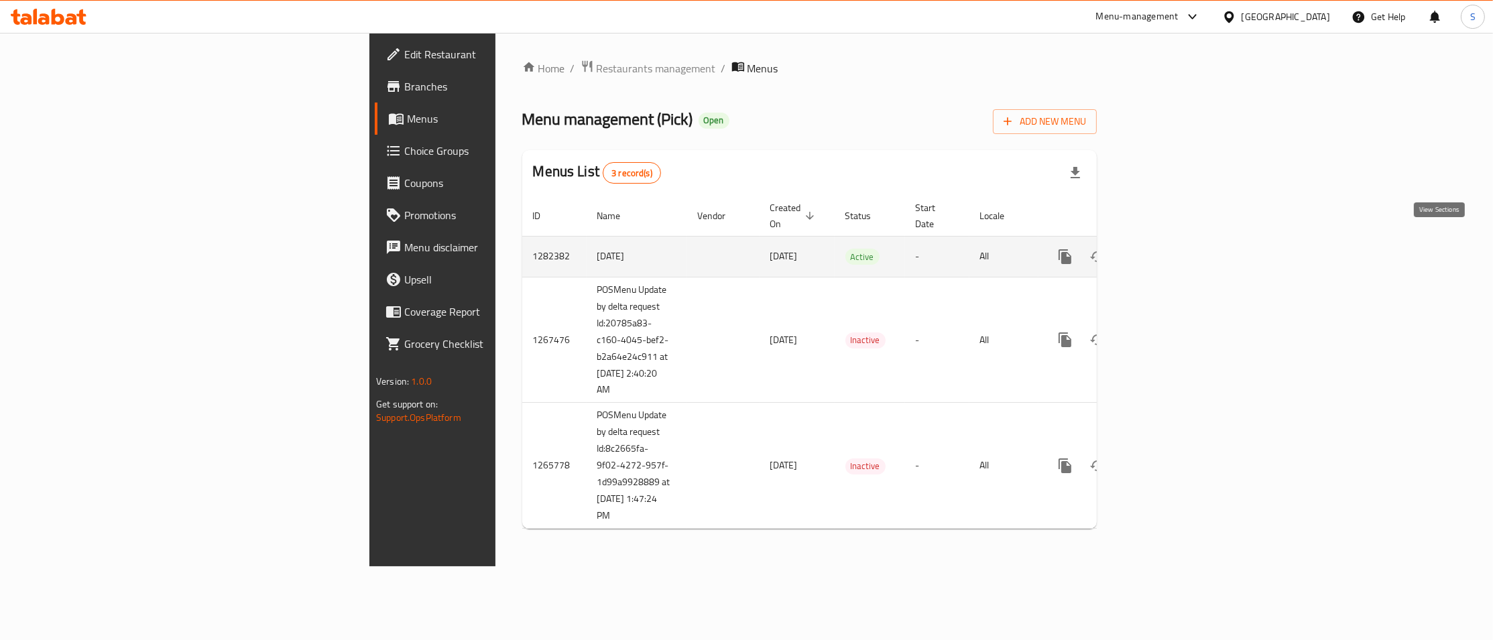
click at [1170, 249] on icon "enhanced table" at bounding box center [1162, 257] width 16 height 16
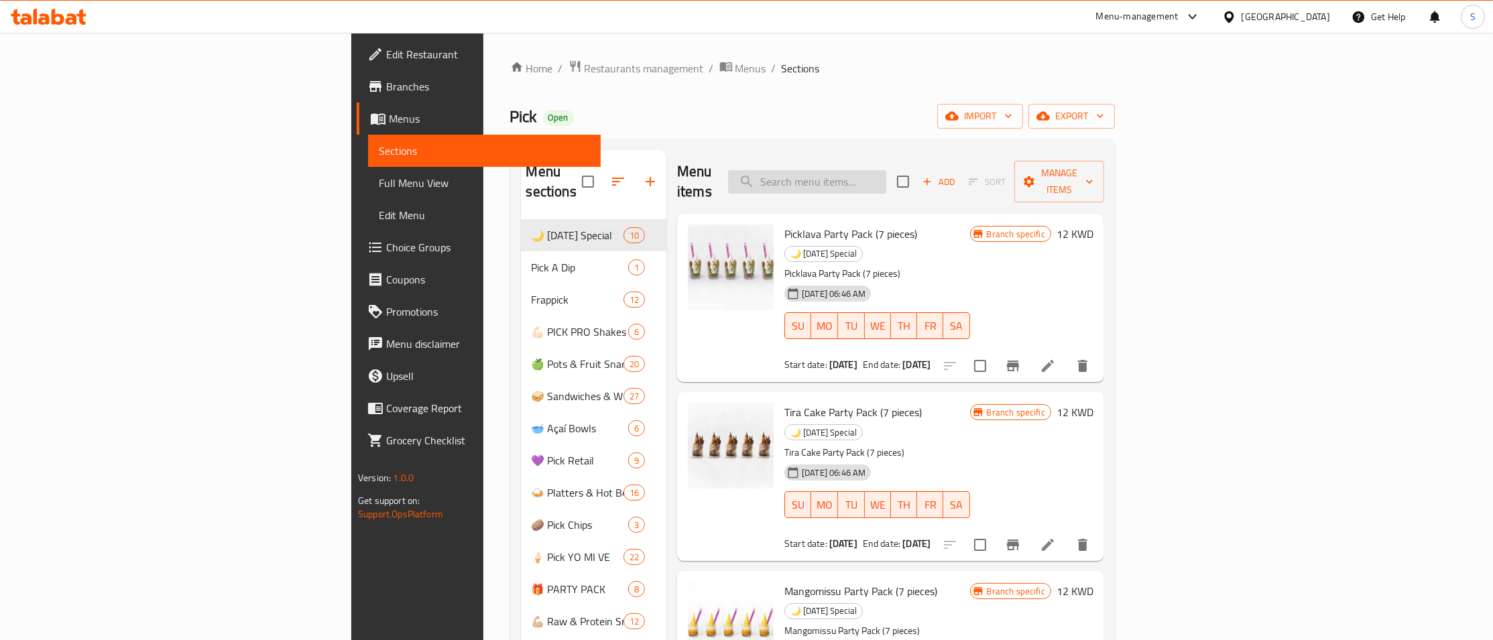
click at [886, 182] on input "search" at bounding box center [807, 181] width 158 height 23
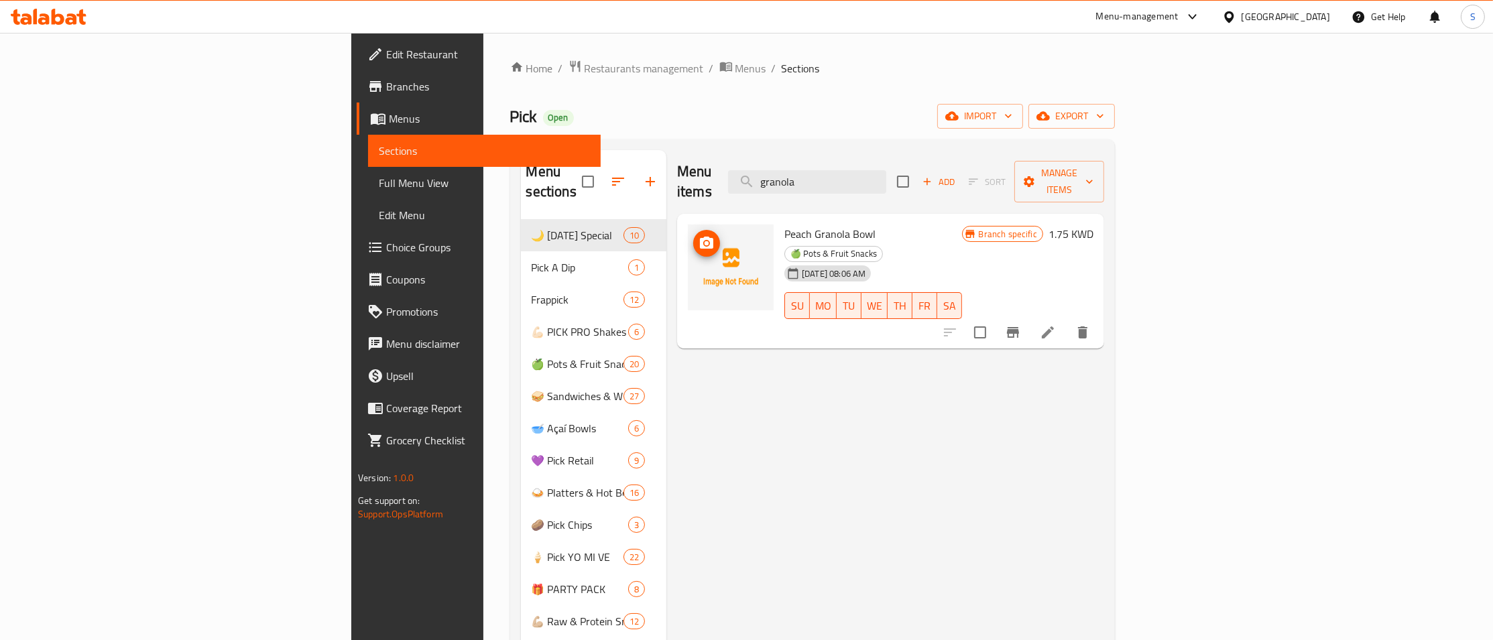
type input "granola"
click at [693, 230] on button "upload picture" at bounding box center [706, 243] width 27 height 27
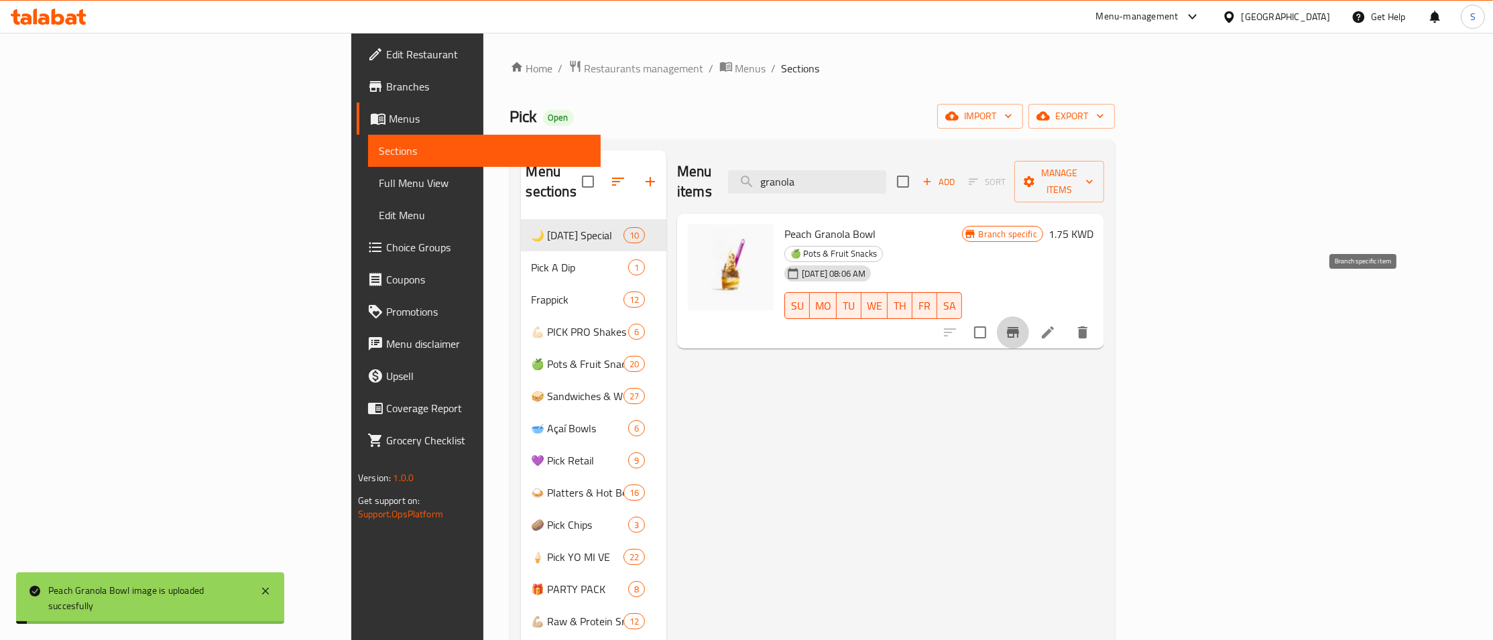
click at [1029, 316] on button "Branch-specific-item" at bounding box center [1013, 332] width 32 height 32
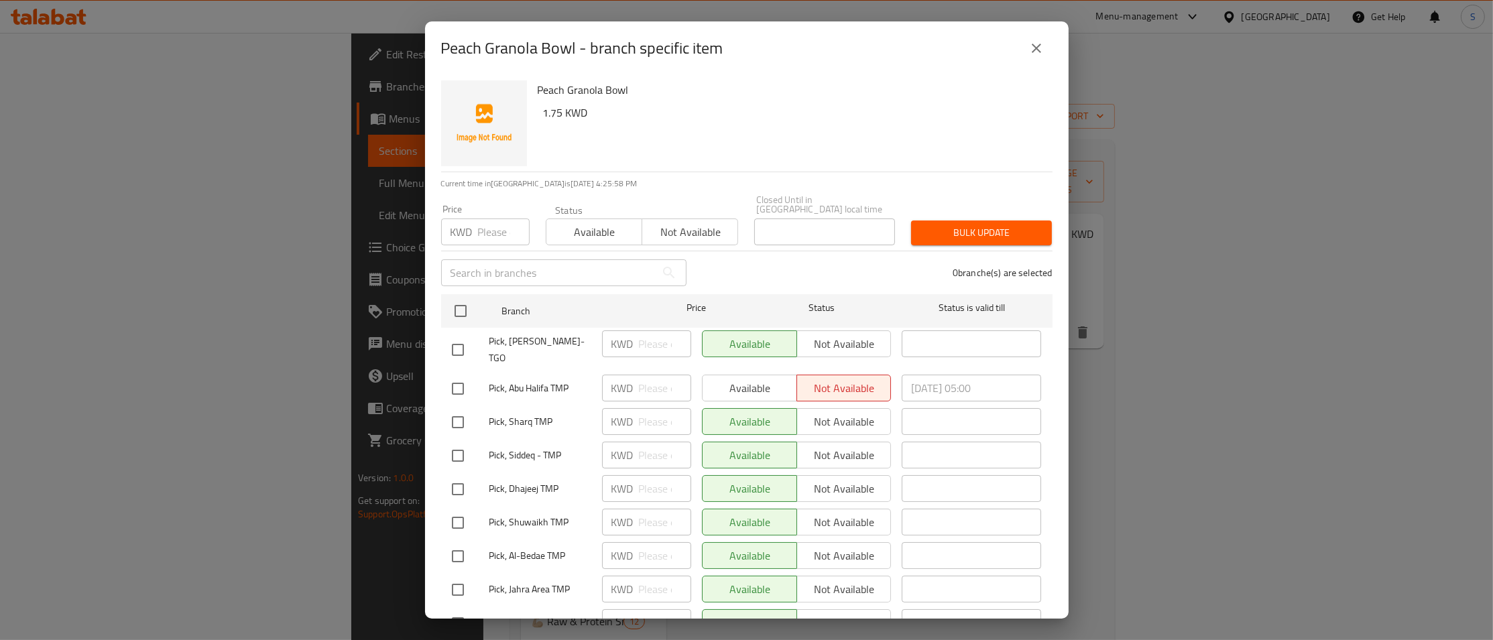
scroll to position [483, 0]
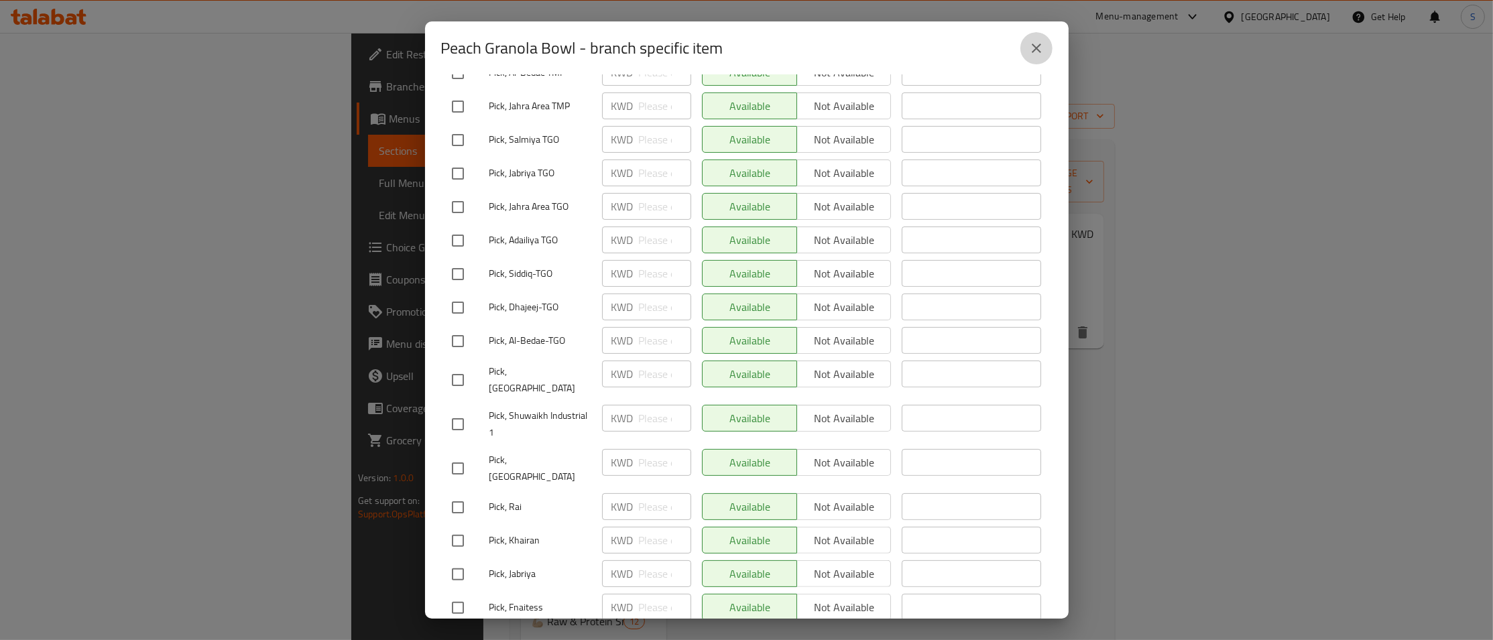
click at [1034, 42] on icon "close" at bounding box center [1036, 48] width 16 height 16
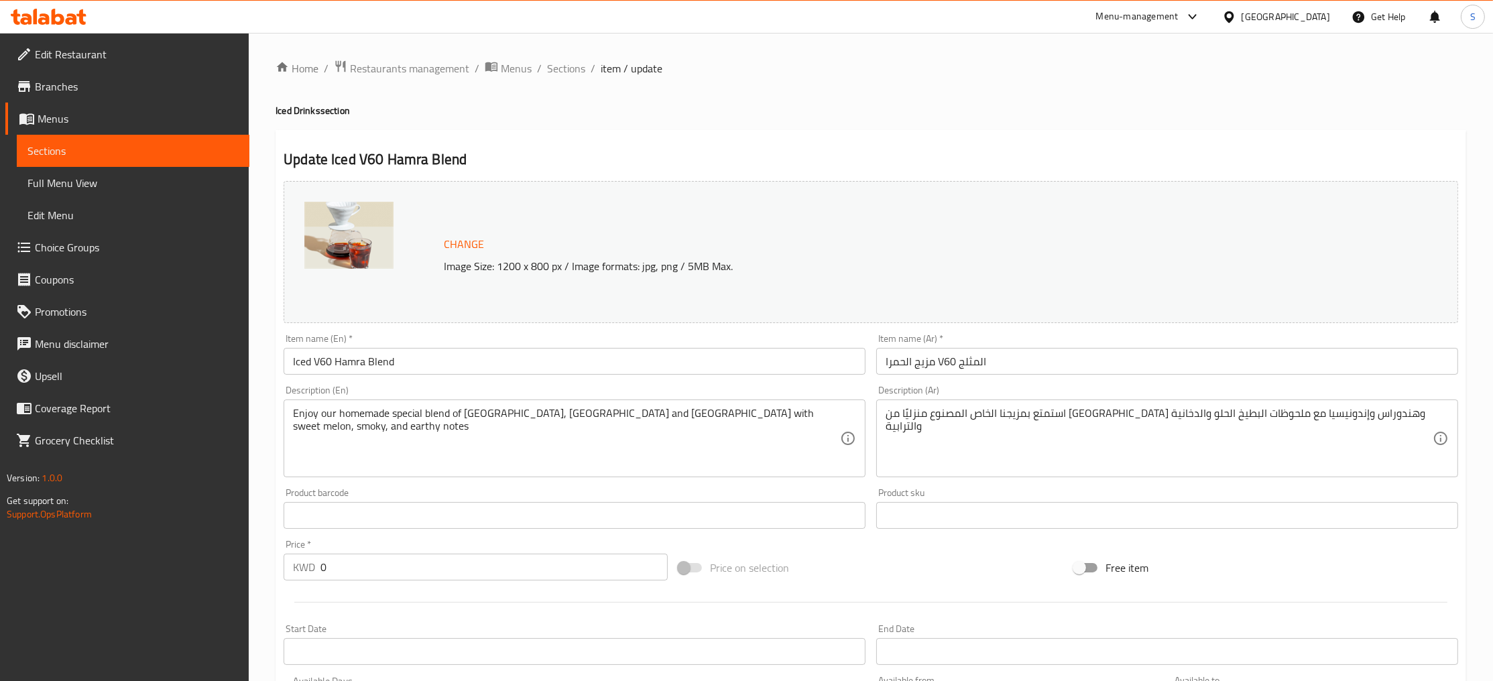
scroll to position [316, 0]
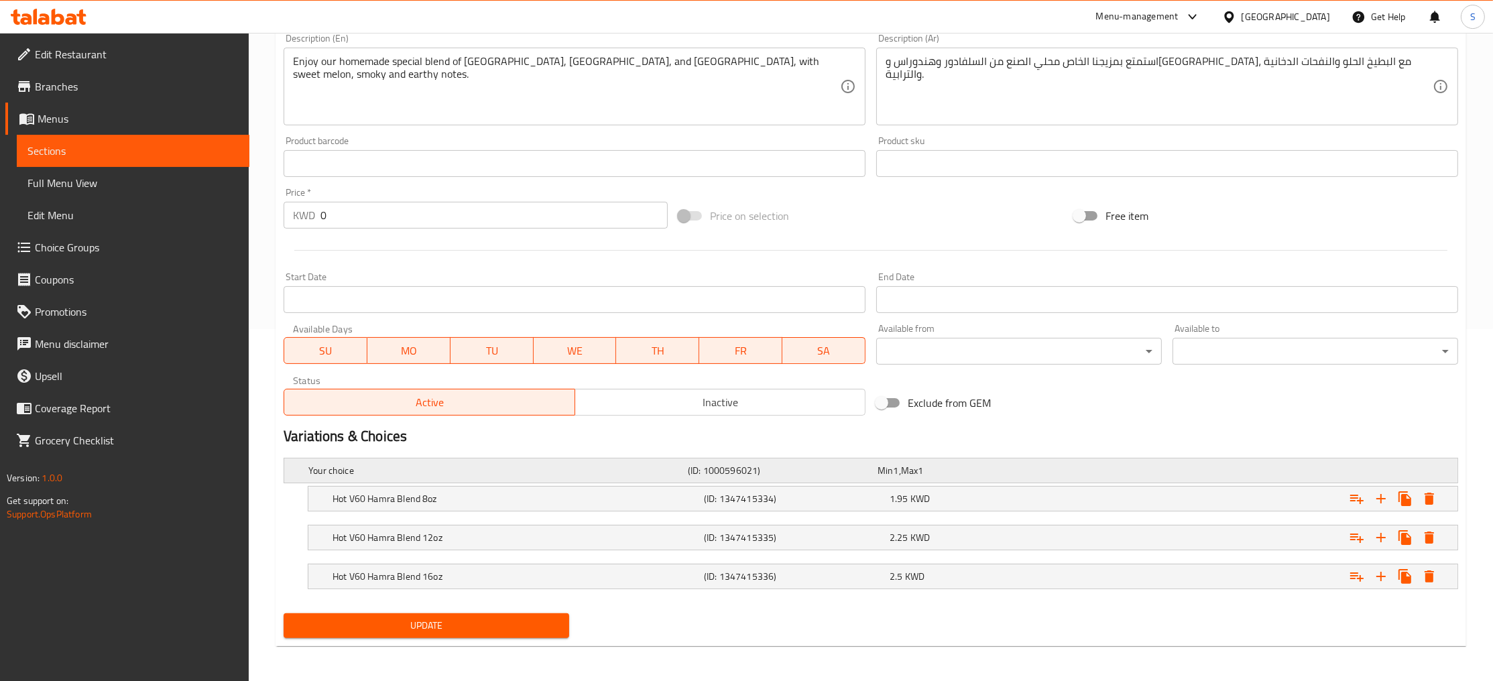
scroll to position [355, 0]
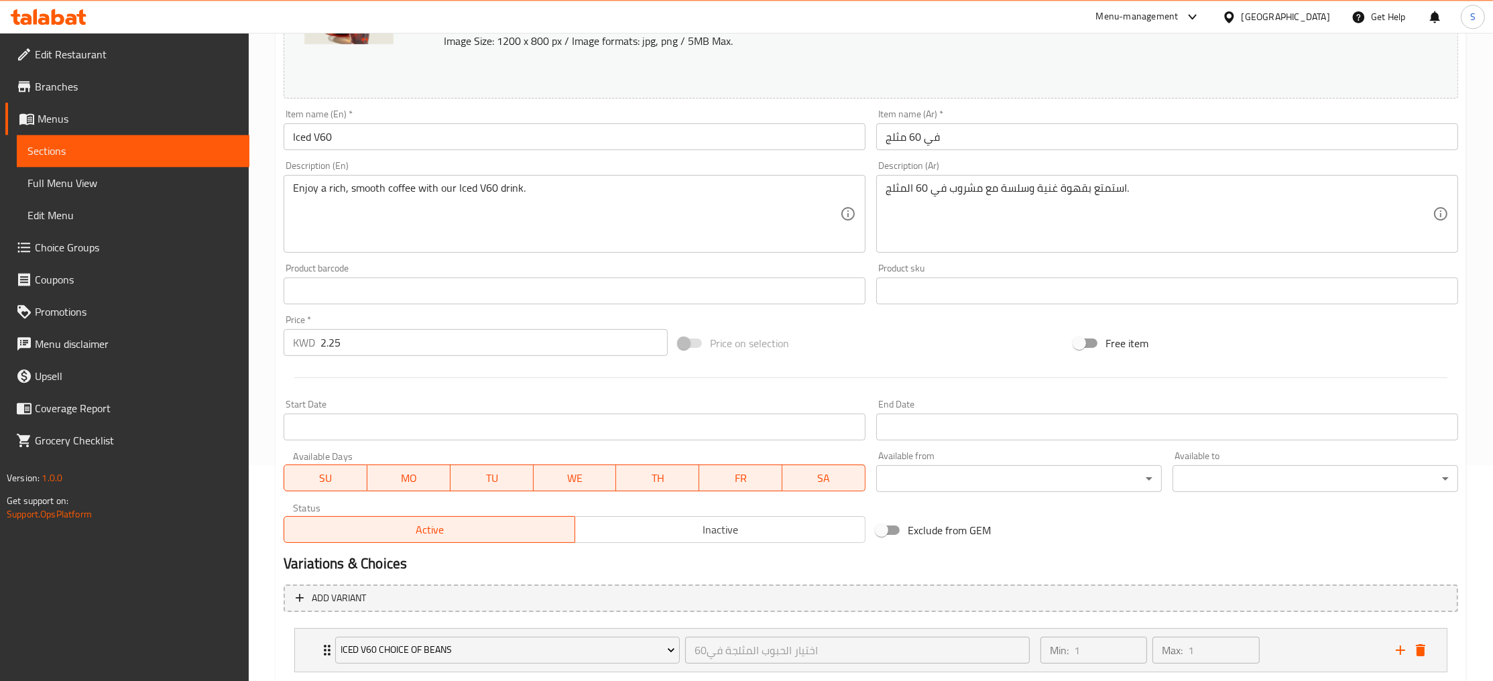
scroll to position [298, 0]
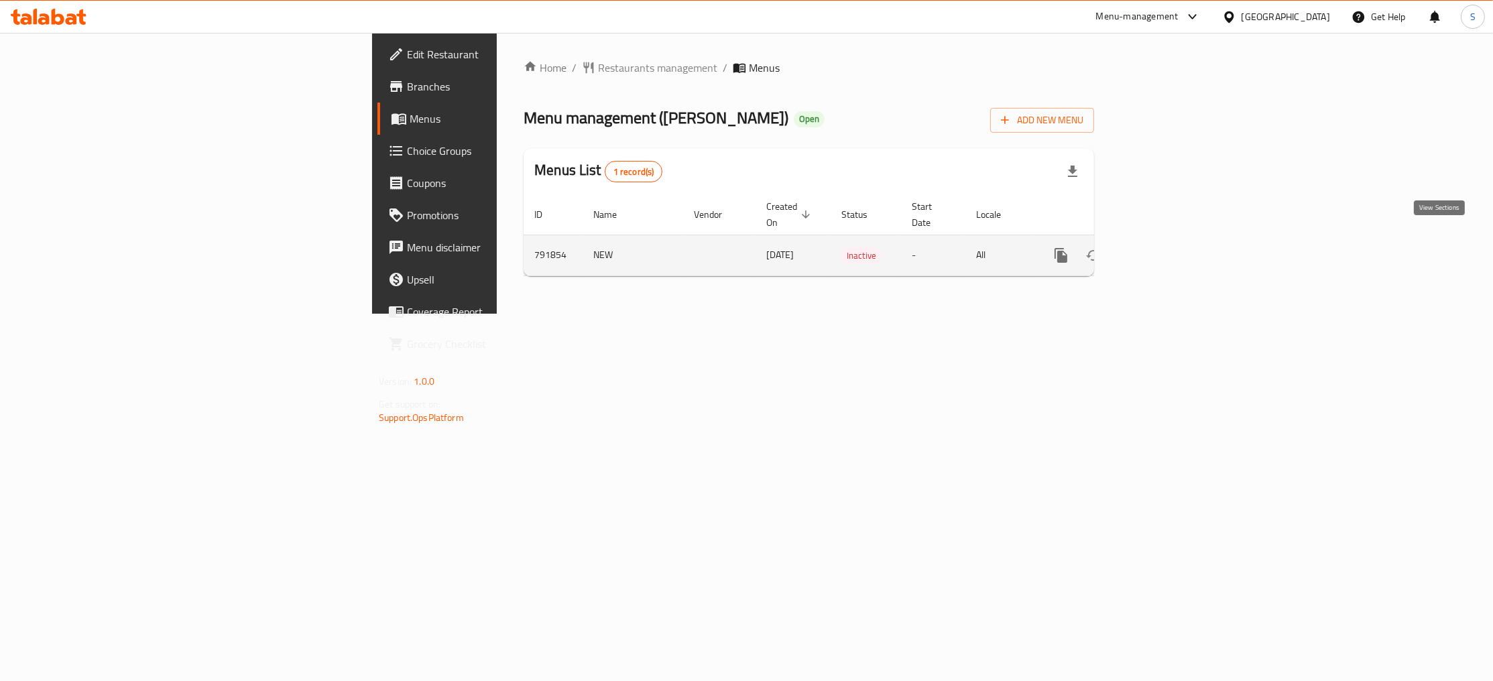
click at [1174, 239] on link "enhanced table" at bounding box center [1158, 255] width 32 height 32
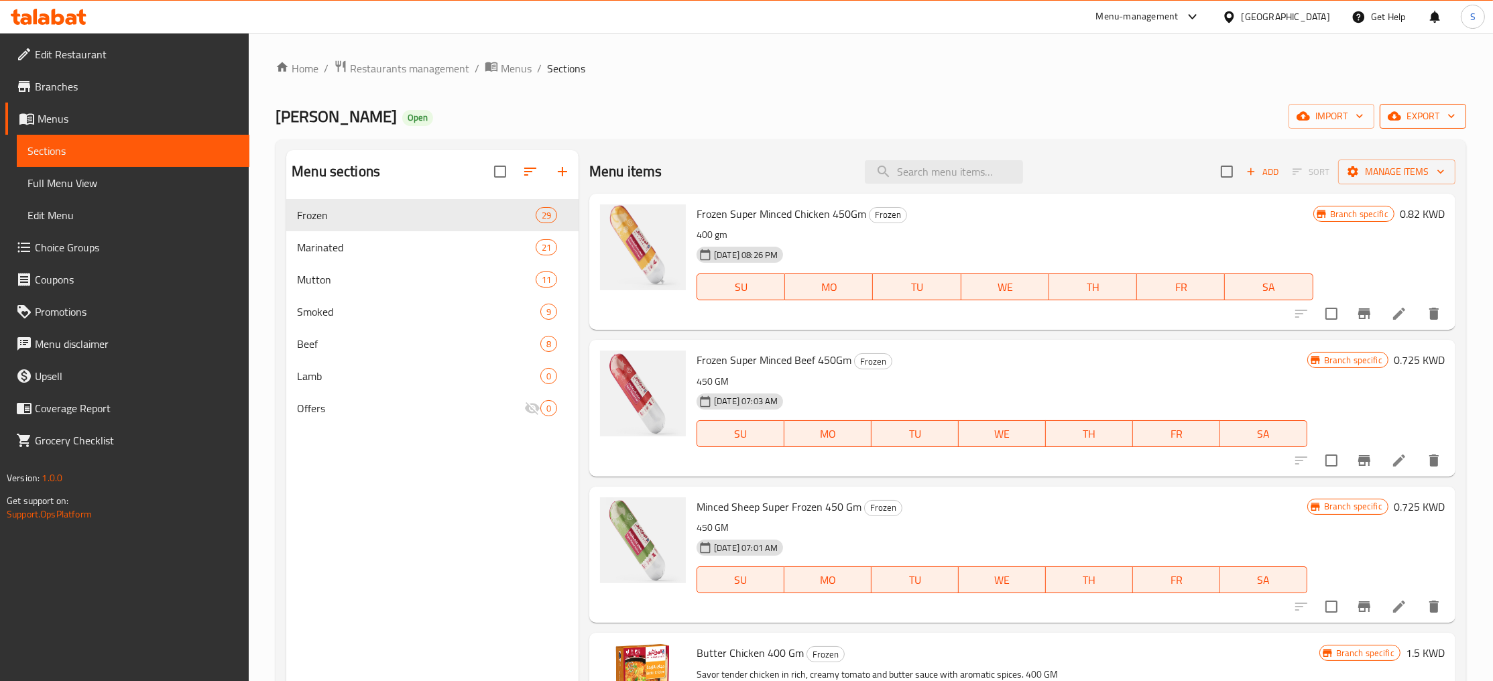
click at [1436, 117] on span "export" at bounding box center [1422, 116] width 65 height 17
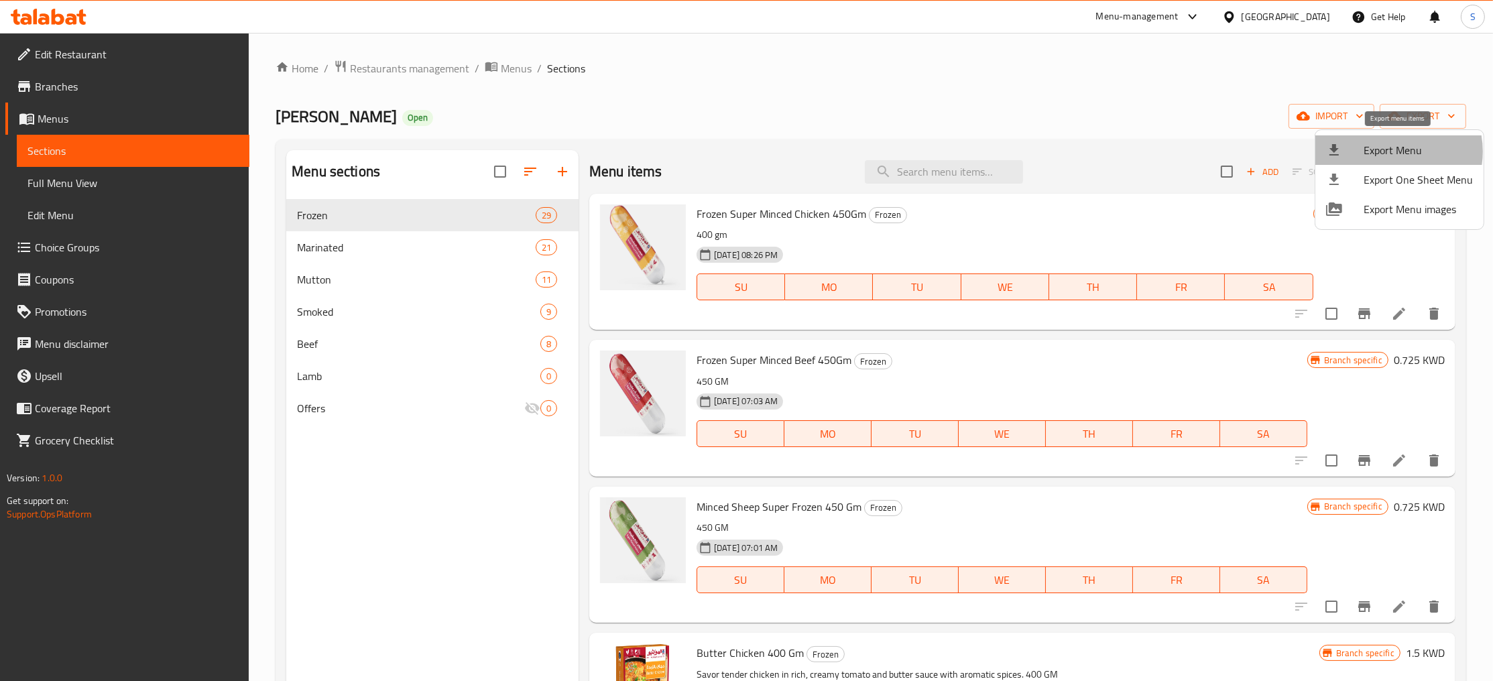
click at [1388, 152] on span "Export Menu" at bounding box center [1418, 150] width 109 height 16
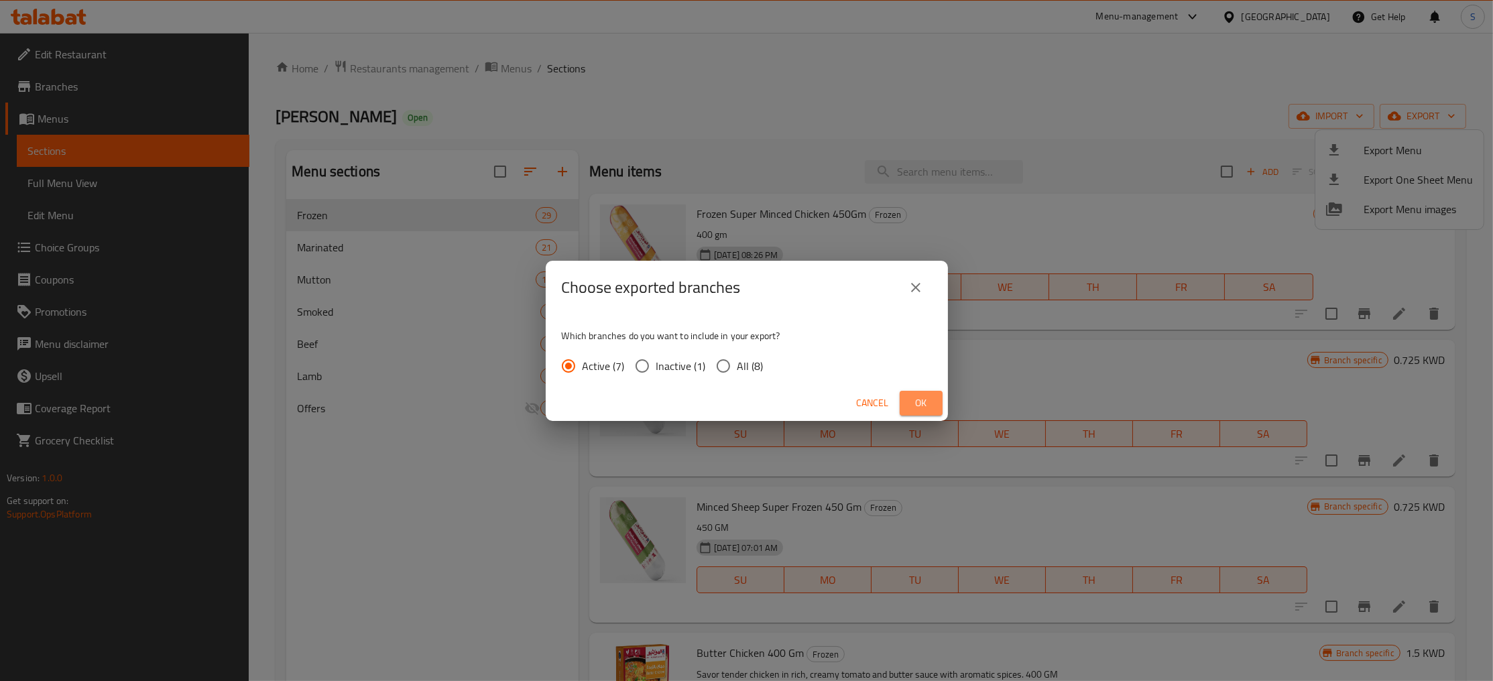
click at [921, 408] on span "Ok" at bounding box center [920, 403] width 21 height 17
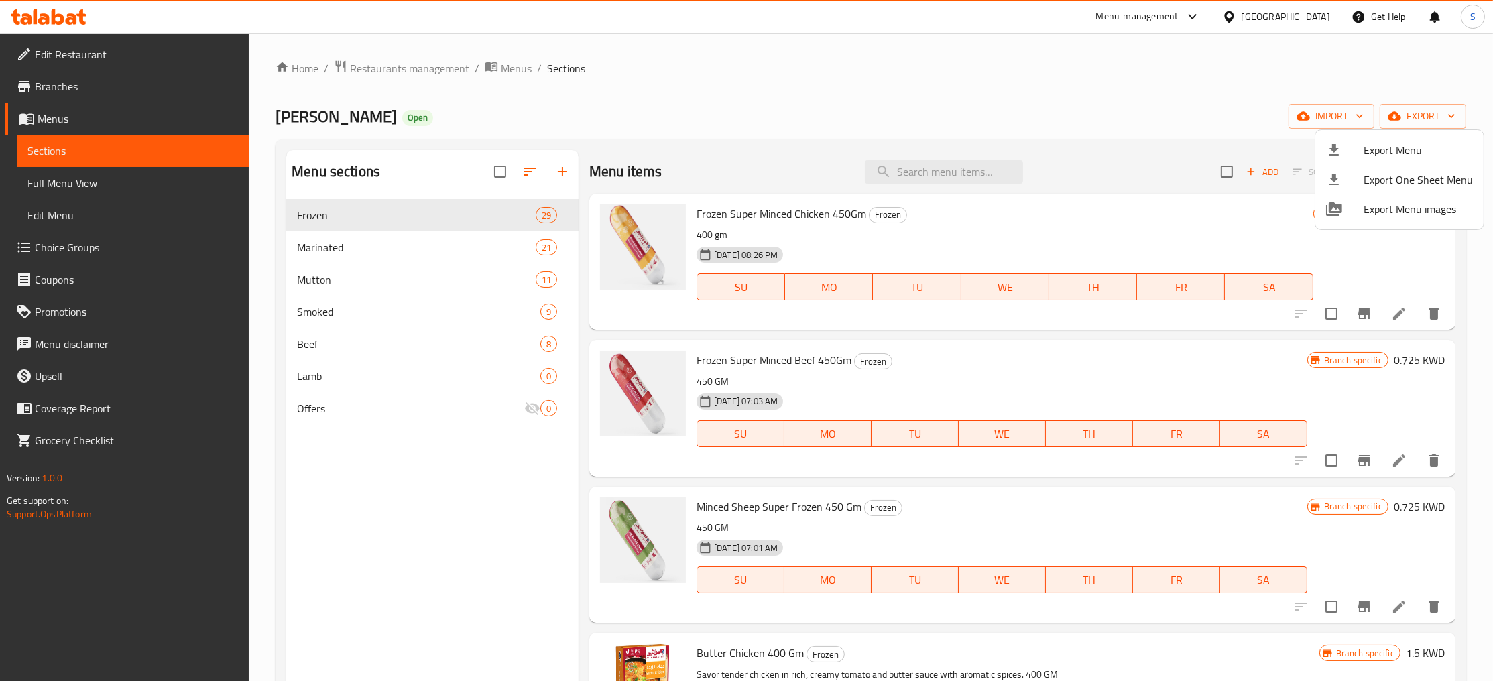
click at [770, 113] on div at bounding box center [746, 340] width 1493 height 681
click at [510, 71] on span "Menus" at bounding box center [516, 68] width 31 height 16
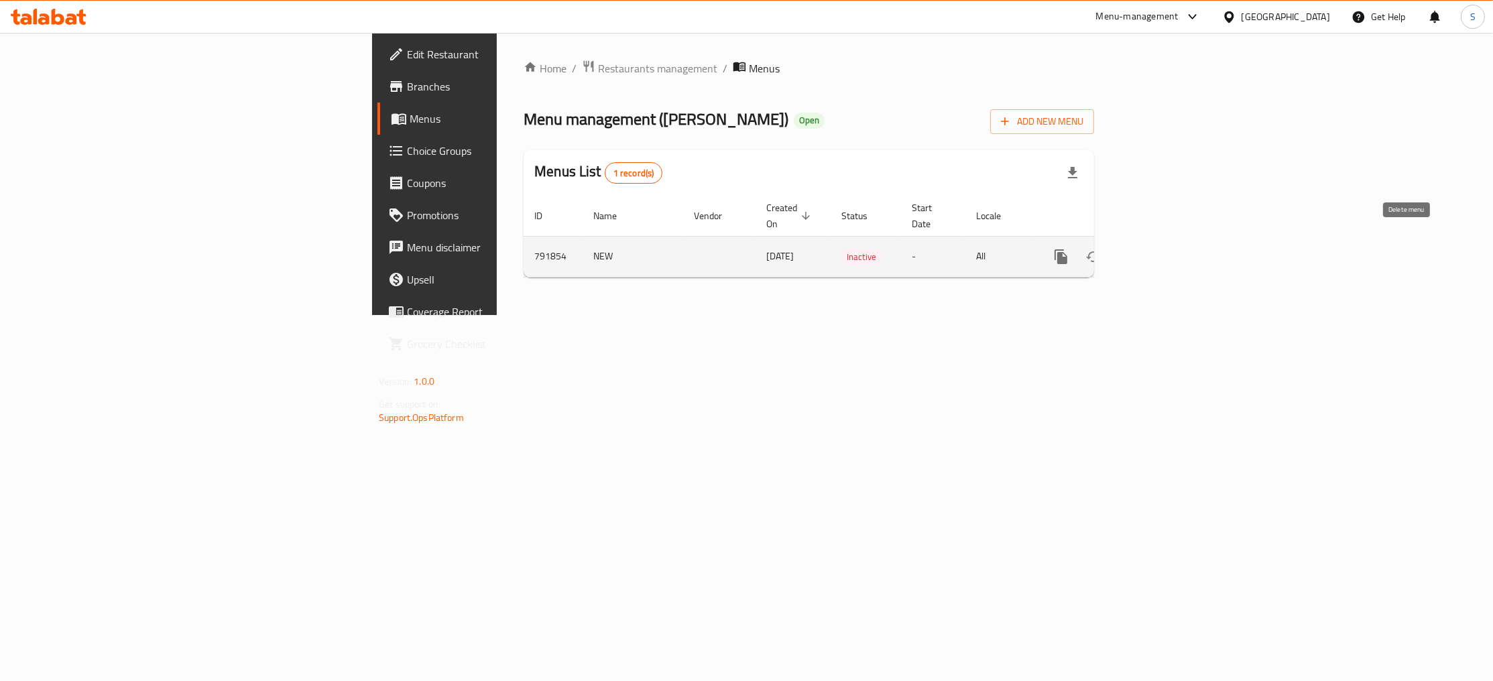
click at [1142, 241] on button "enhanced table" at bounding box center [1126, 257] width 32 height 32
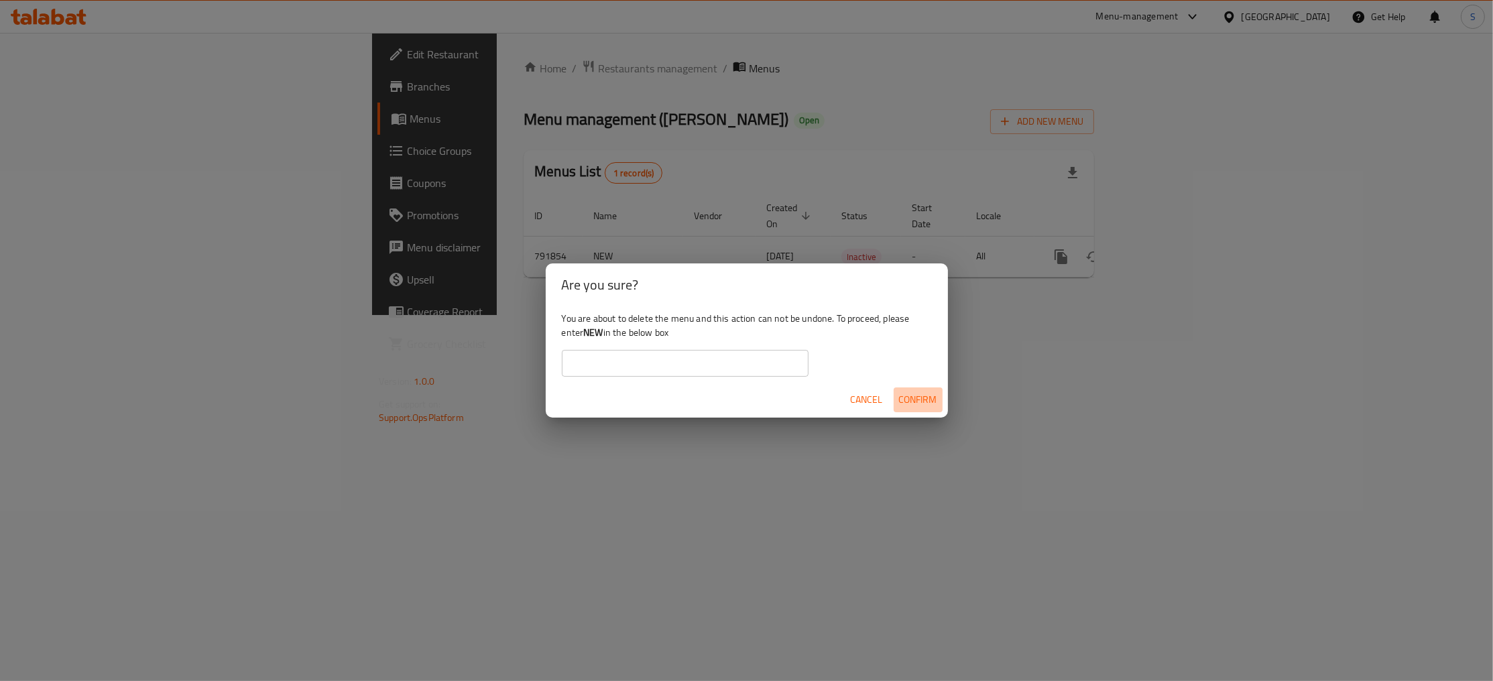
drag, startPoint x: 923, startPoint y: 396, endPoint x: 636, endPoint y: 347, distance: 290.4
click at [637, 347] on div "Are you sure? You are about to delete the menu and this action can not be undon…" at bounding box center [747, 340] width 402 height 154
click at [591, 329] on b "NEW" at bounding box center [592, 332] width 19 height 17
copy div "NEW"
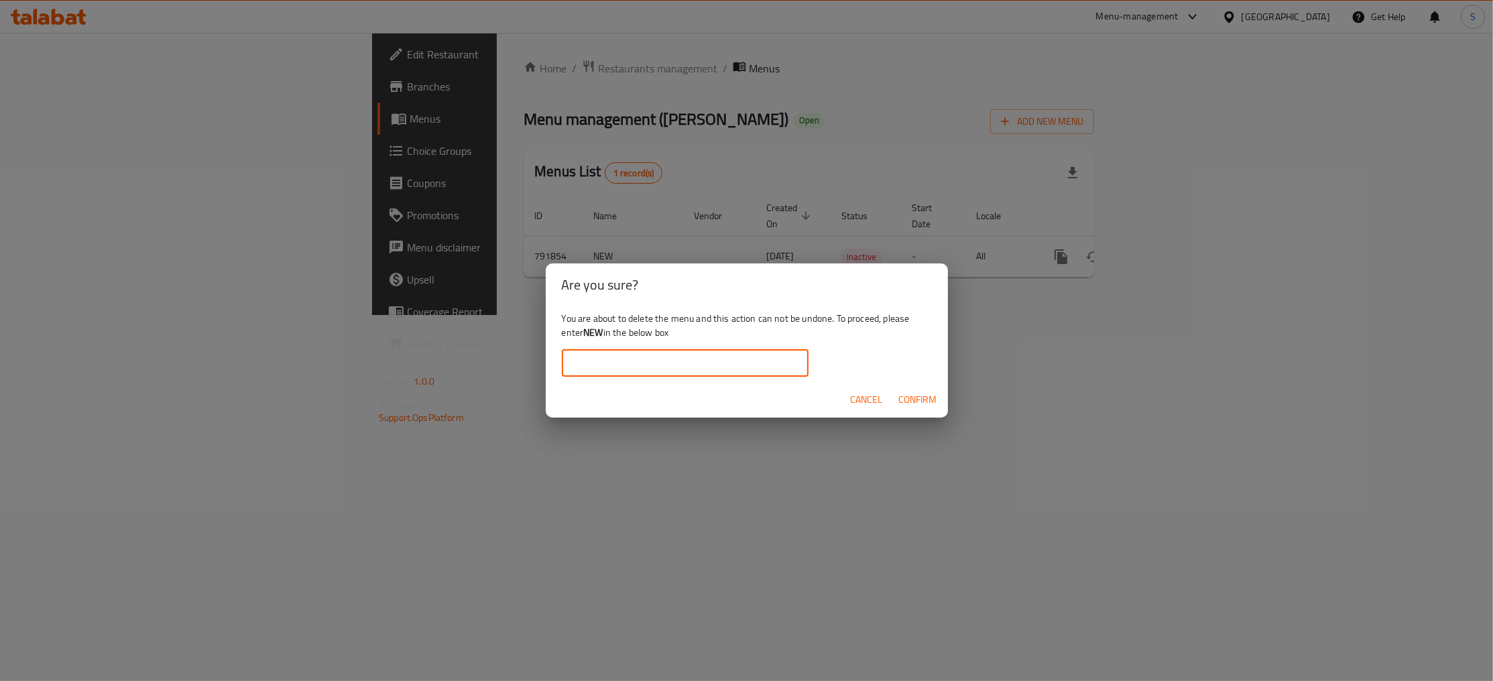
click at [664, 373] on input "text" at bounding box center [685, 363] width 247 height 27
paste input "NEW"
click at [924, 393] on span "Confirm" at bounding box center [918, 400] width 38 height 17
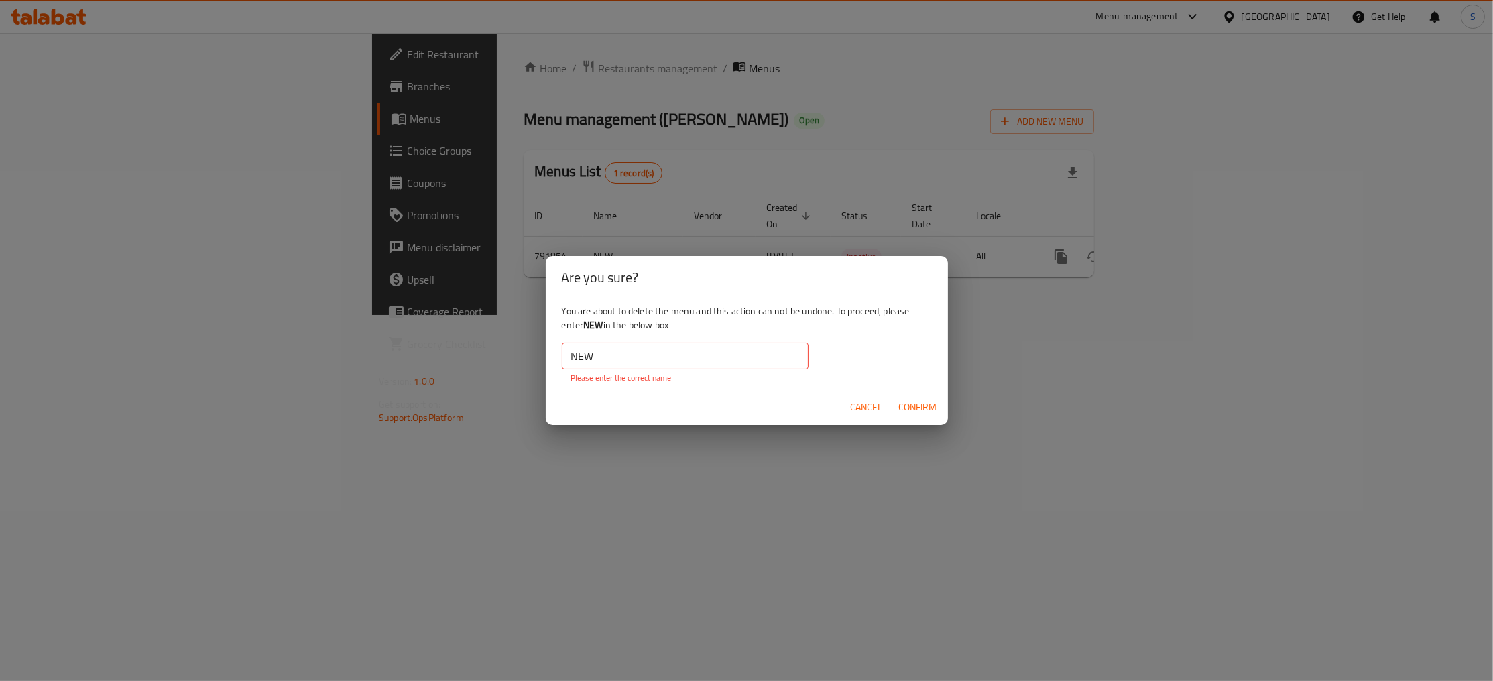
click at [703, 367] on input "NEW" at bounding box center [685, 356] width 247 height 27
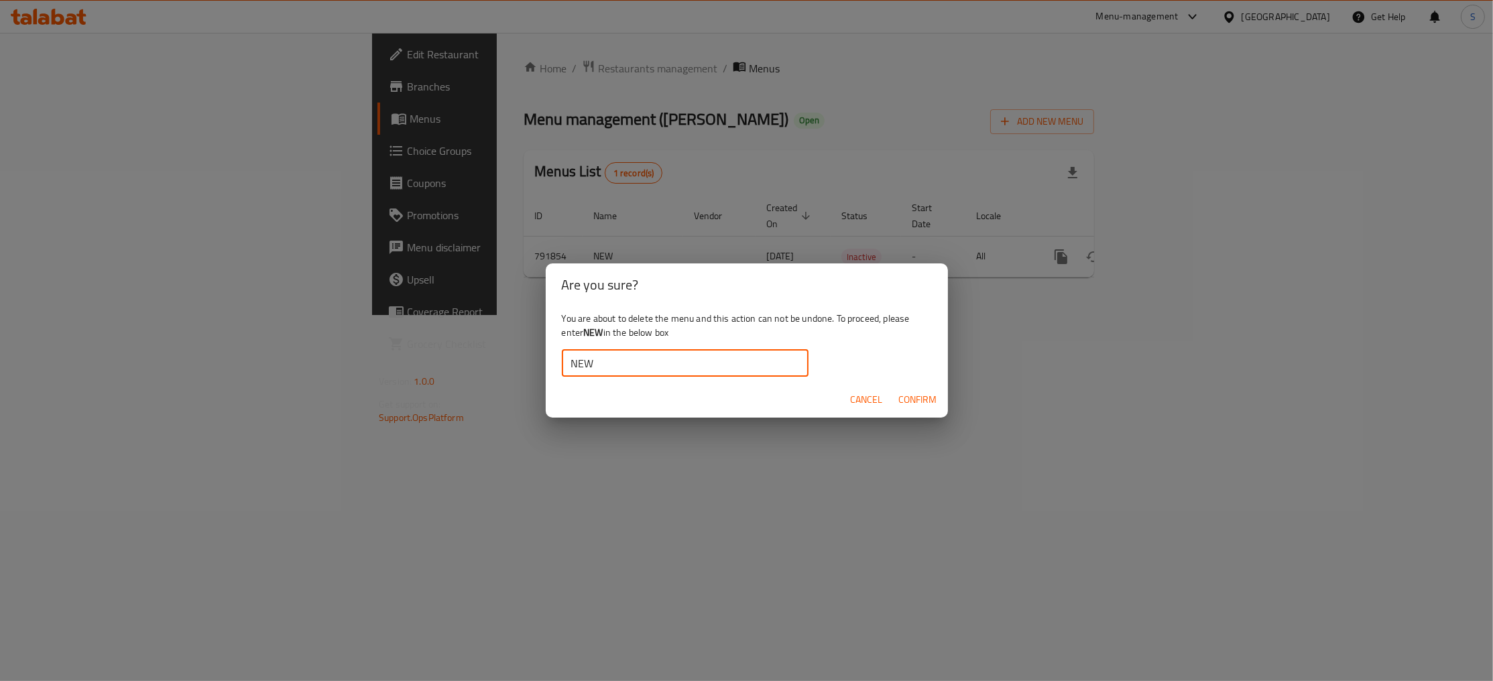
click at [575, 358] on input "NEW" at bounding box center [685, 363] width 247 height 27
type input "NEW"
click at [931, 390] on button "Confirm" at bounding box center [918, 400] width 49 height 25
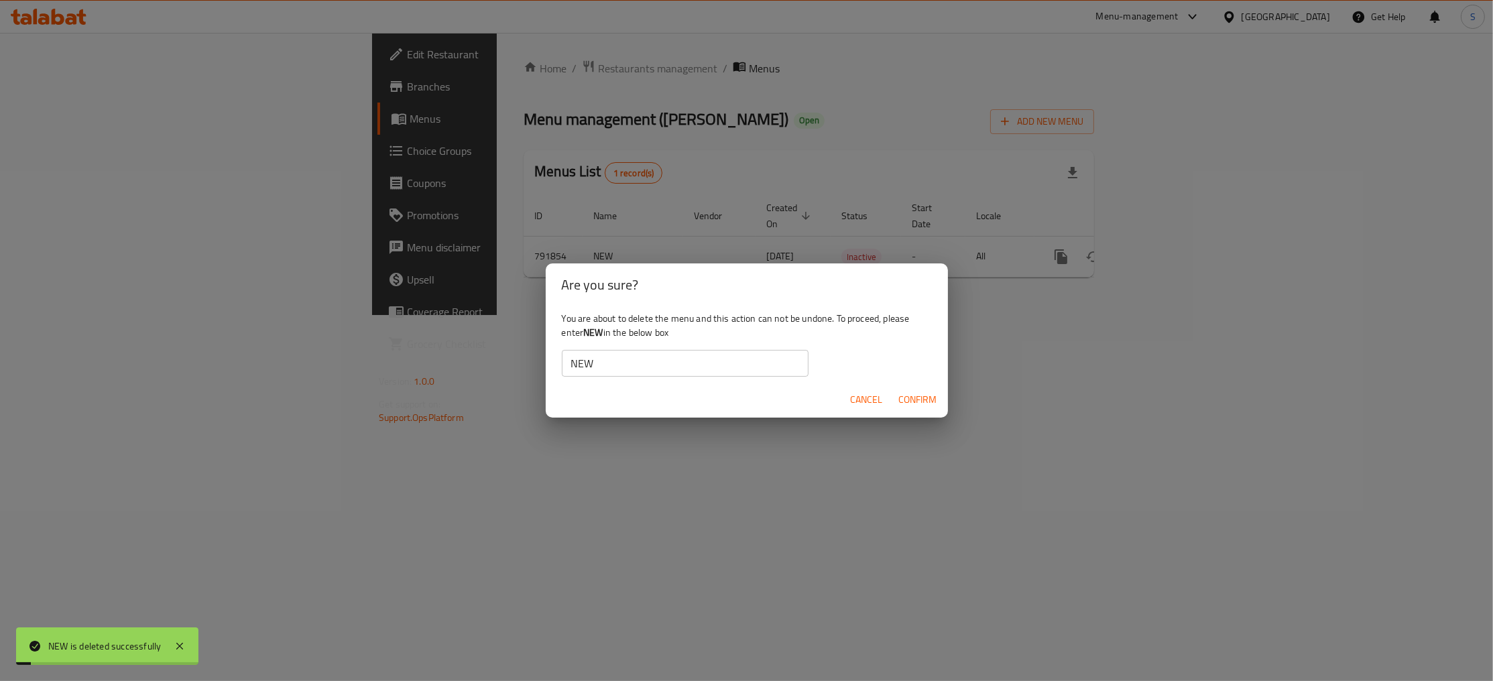
click at [423, 76] on div "Are you sure? You are about to delete the menu and this action can not be undon…" at bounding box center [746, 340] width 1493 height 681
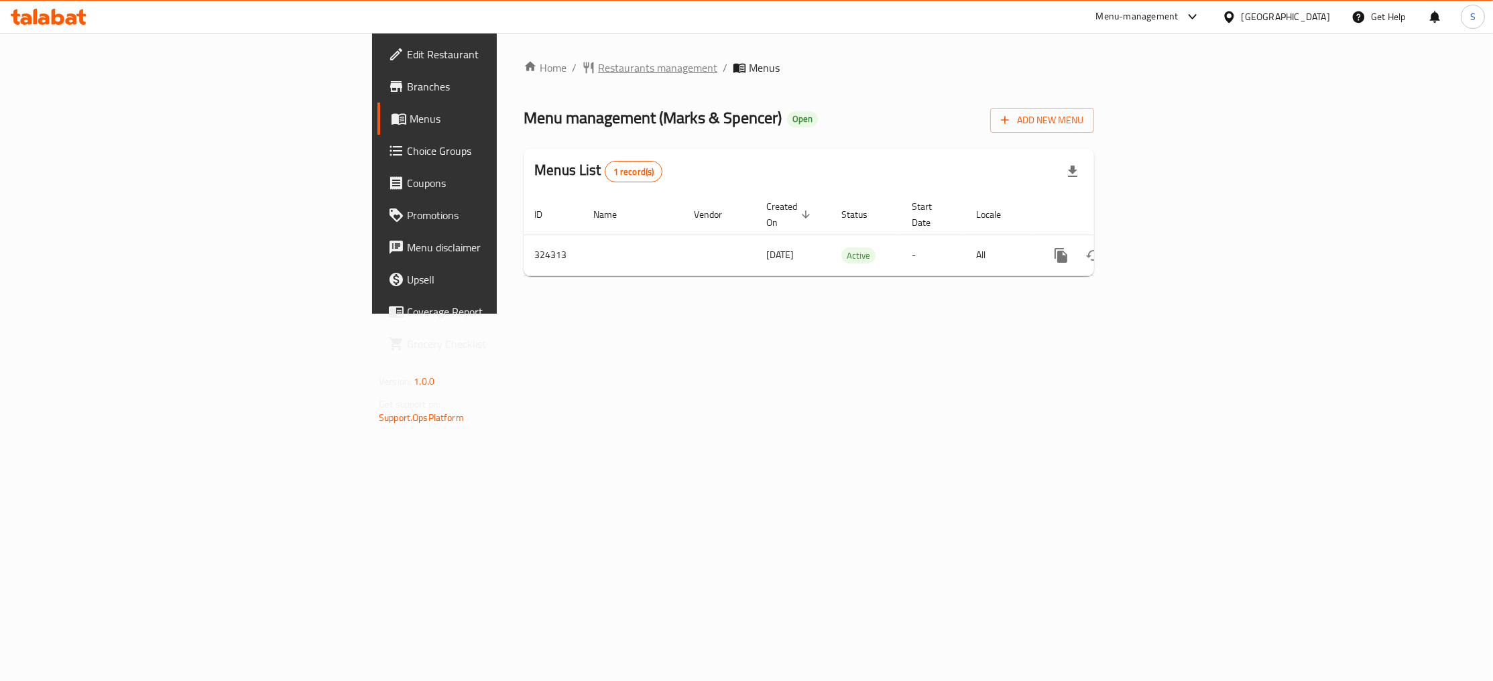
click at [598, 60] on span "Restaurants management" at bounding box center [657, 68] width 119 height 16
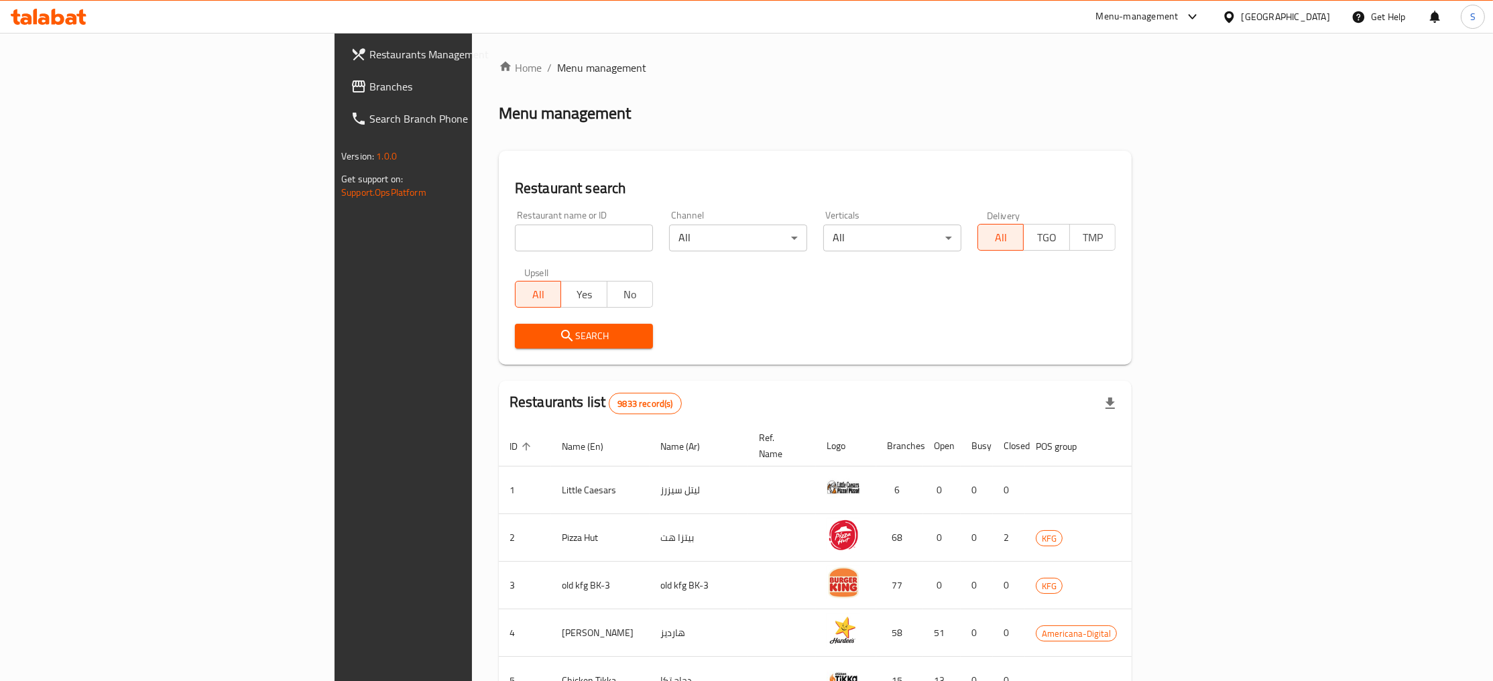
click at [396, 239] on div at bounding box center [746, 340] width 1493 height 681
paste input "Marks"
click at [515, 243] on input "Marks" at bounding box center [584, 238] width 138 height 27
type input "Marks"
click button "Search" at bounding box center [584, 336] width 138 height 25
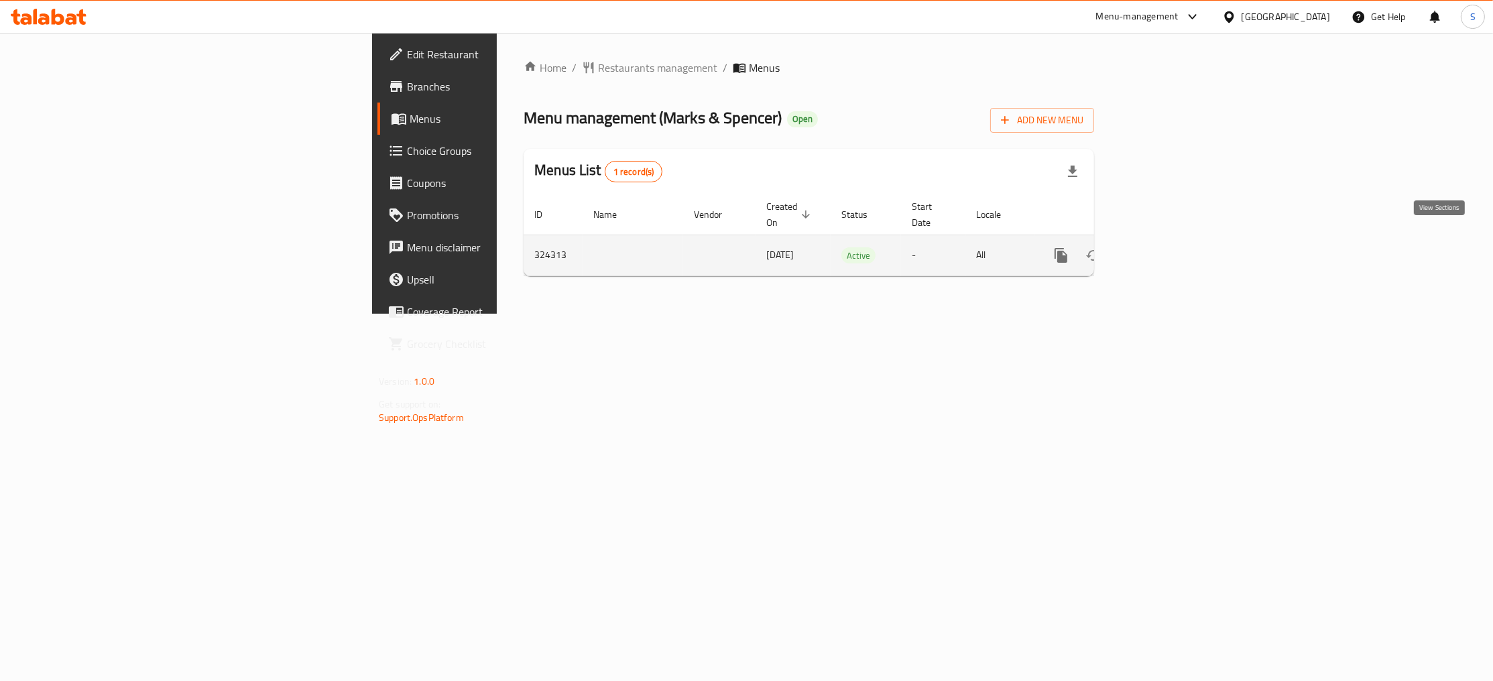
click at [1166, 247] on icon "enhanced table" at bounding box center [1158, 255] width 16 height 16
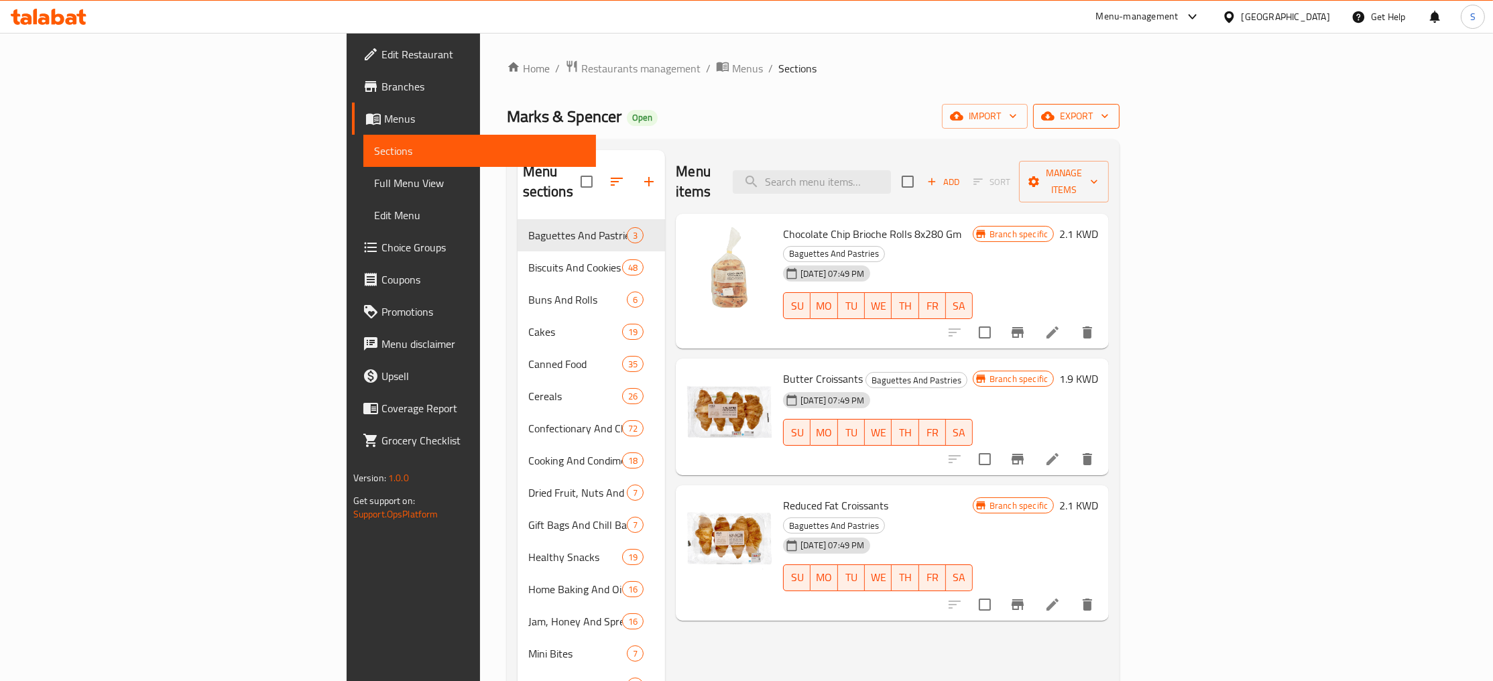
click at [1109, 113] on span "export" at bounding box center [1076, 116] width 65 height 17
click at [1405, 154] on span "Export Menu" at bounding box center [1418, 150] width 109 height 16
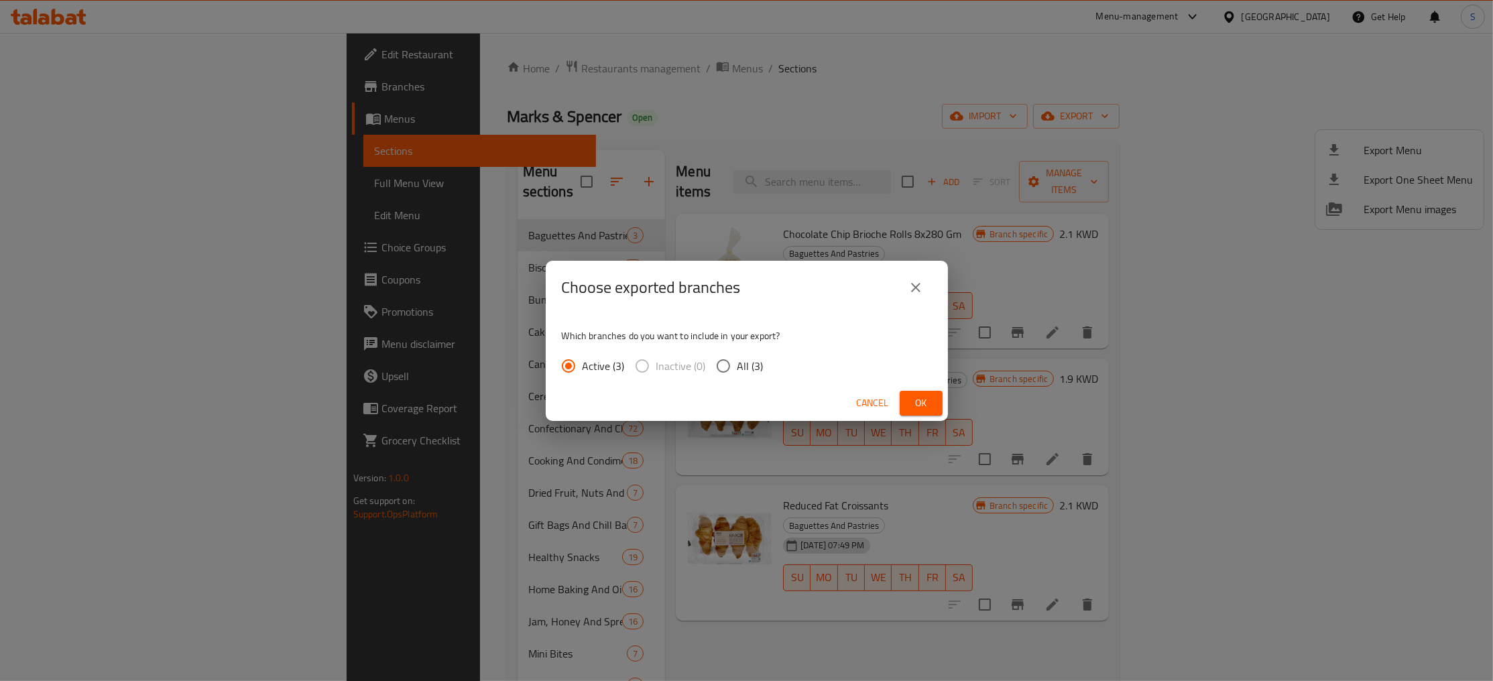
click at [752, 367] on span "All (3)" at bounding box center [750, 366] width 26 height 16
click at [737, 367] on input "All (3)" at bounding box center [723, 366] width 28 height 28
radio input "true"
click at [912, 396] on span "Ok" at bounding box center [920, 403] width 21 height 17
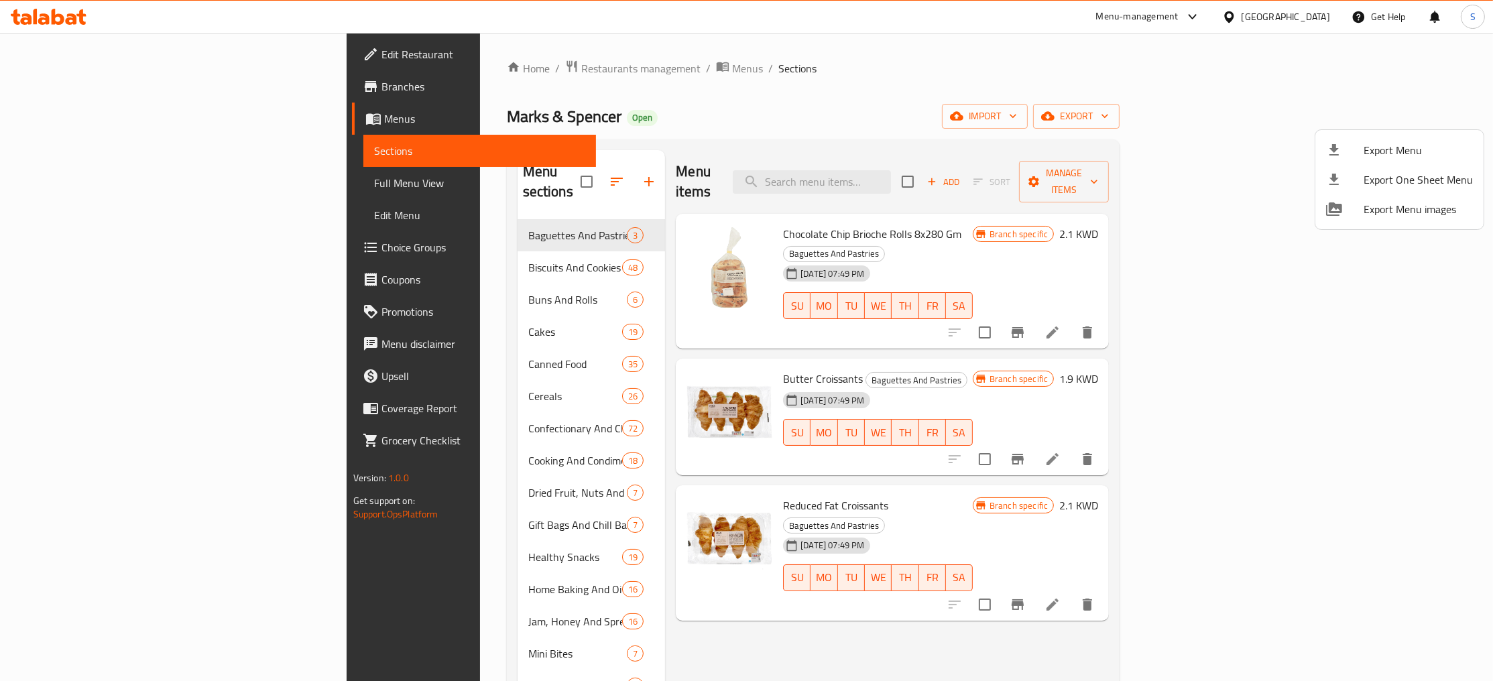
click at [524, 64] on div at bounding box center [746, 340] width 1493 height 681
click at [732, 64] on span "Menus" at bounding box center [747, 68] width 31 height 16
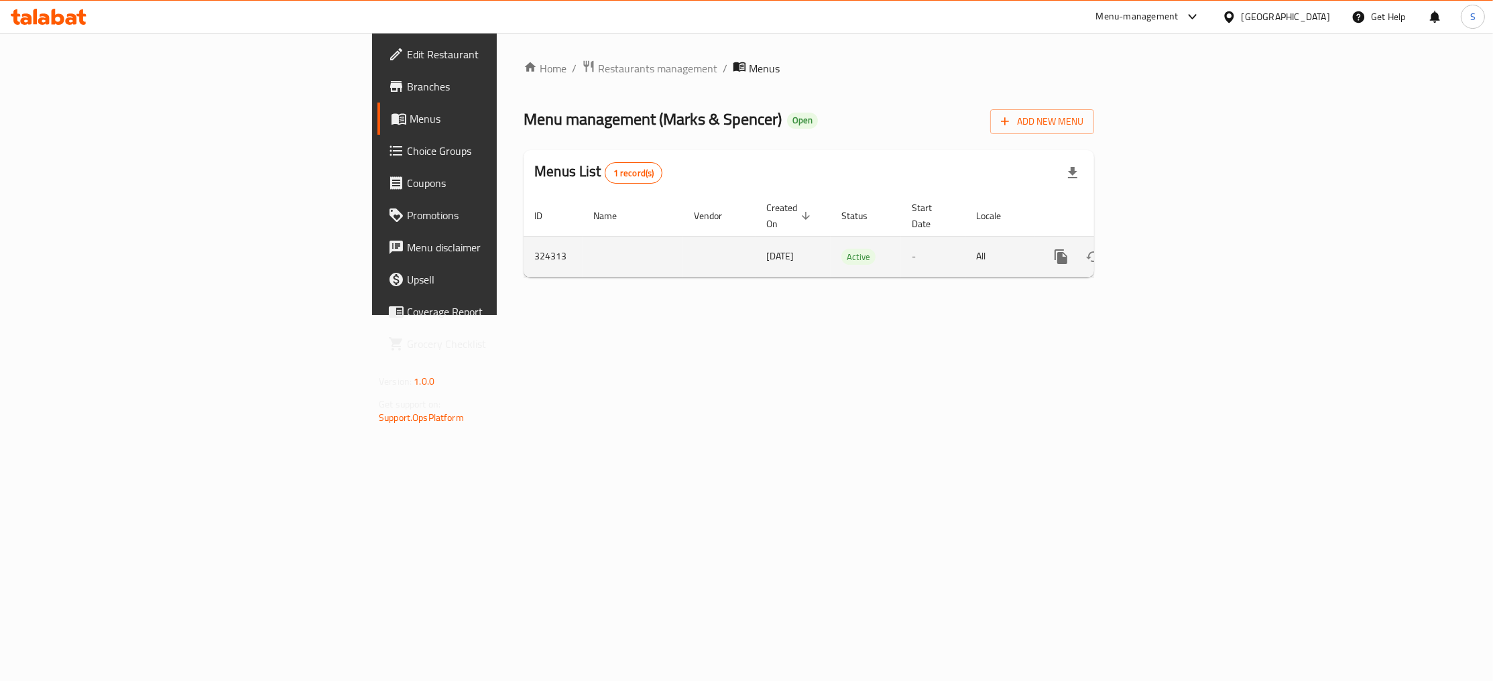
click at [1134, 249] on icon "enhanced table" at bounding box center [1126, 257] width 16 height 16
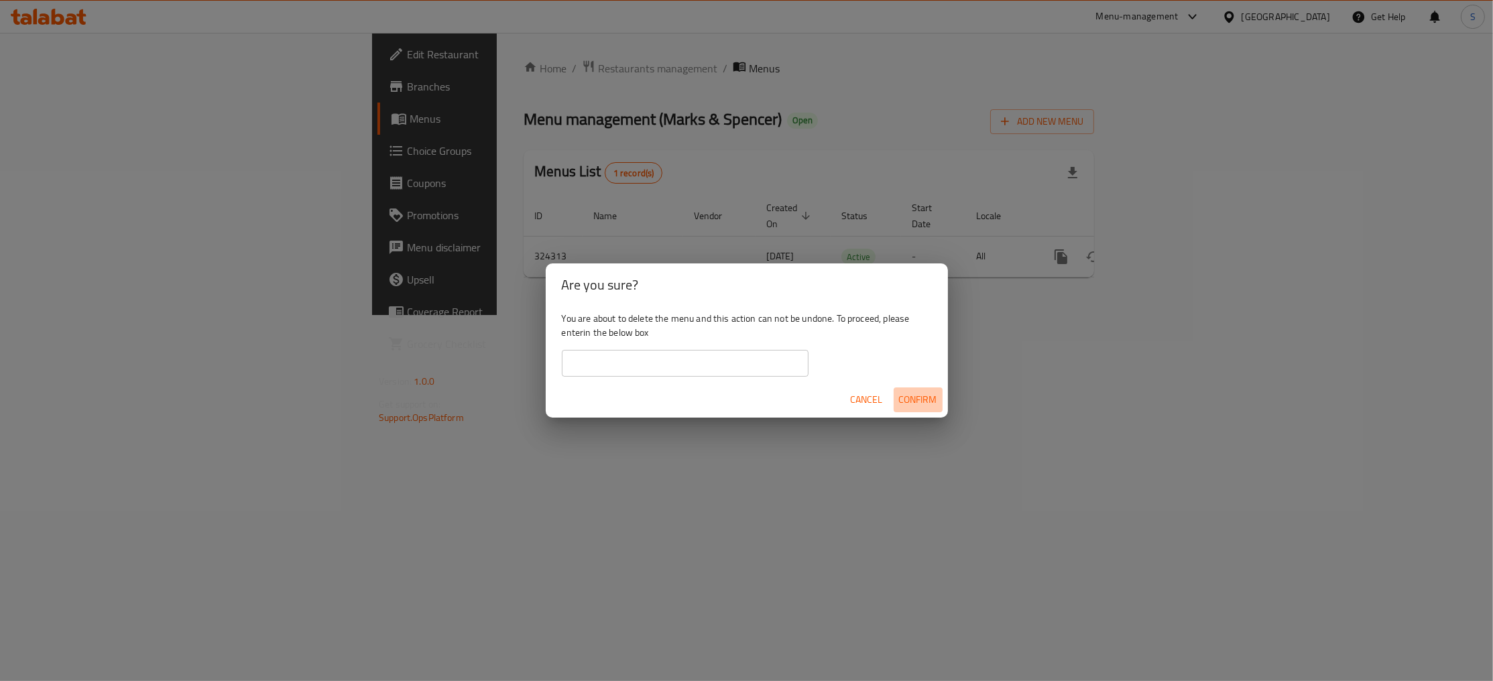
click at [925, 402] on span "Confirm" at bounding box center [918, 400] width 38 height 17
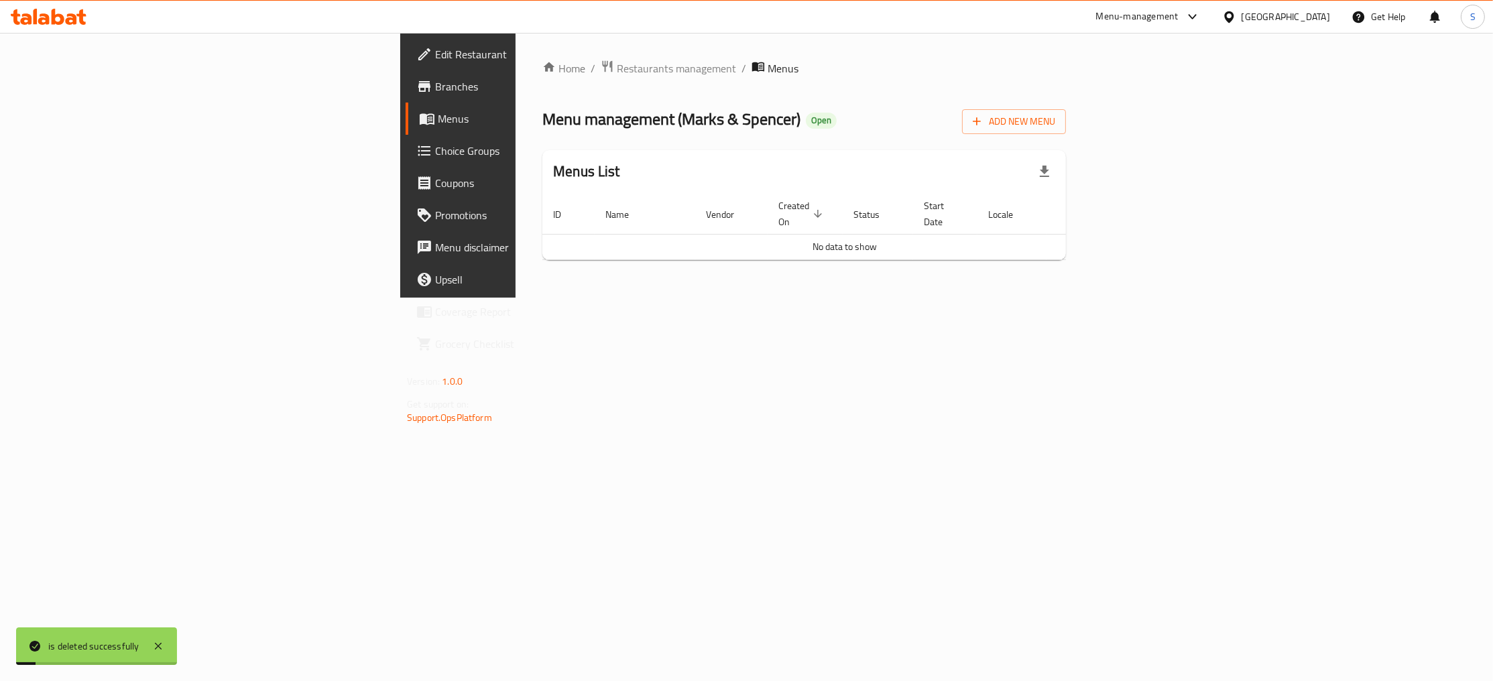
click at [435, 57] on span "Edit Restaurant" at bounding box center [537, 54] width 204 height 16
